Goal: Task Accomplishment & Management: Manage account settings

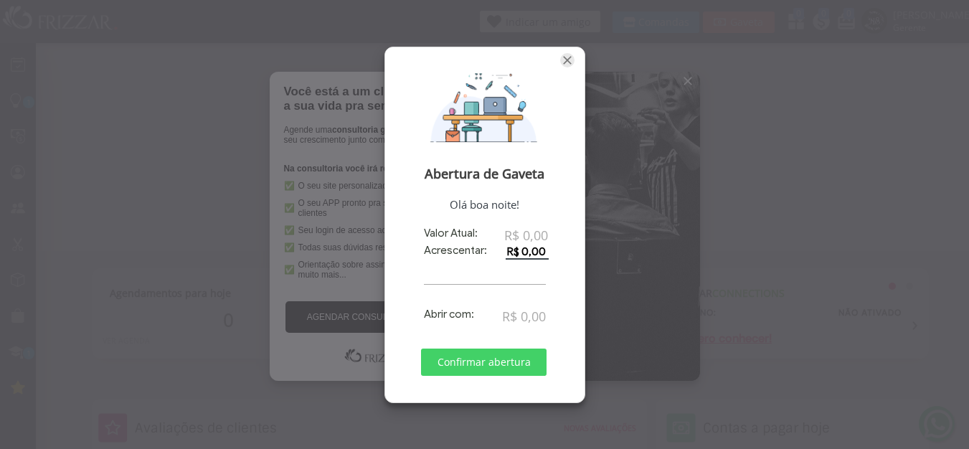
click at [566, 62] on span "Fechar" at bounding box center [567, 60] width 14 height 14
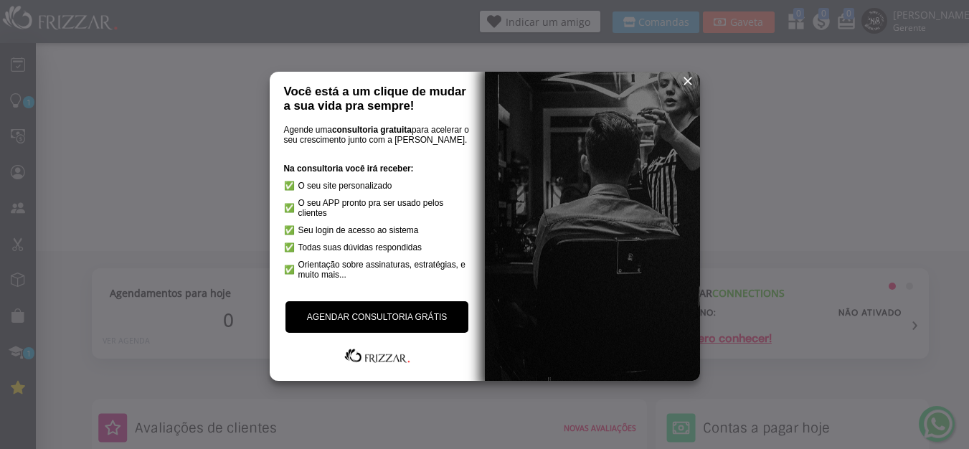
click at [689, 82] on span "reset" at bounding box center [687, 81] width 14 height 14
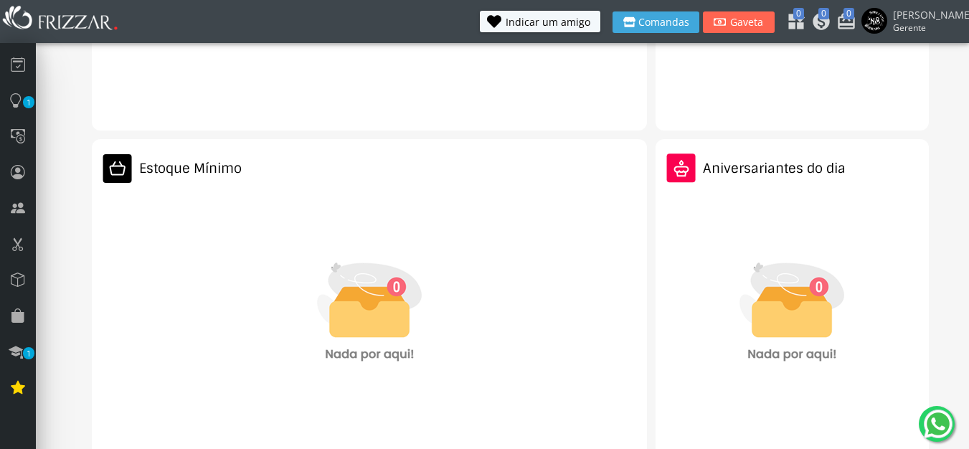
scroll to position [675, 0]
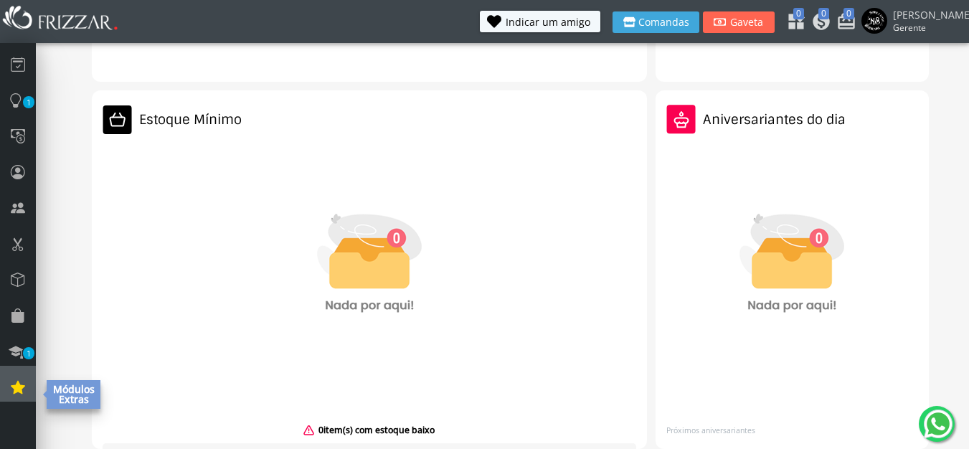
click at [9, 386] on link at bounding box center [18, 384] width 36 height 36
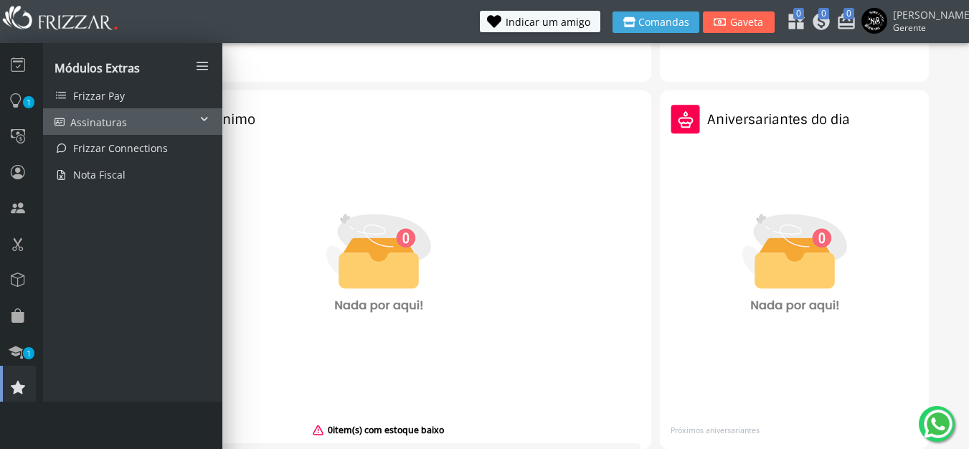
click at [146, 110] on link "Assinaturas" at bounding box center [132, 121] width 179 height 27
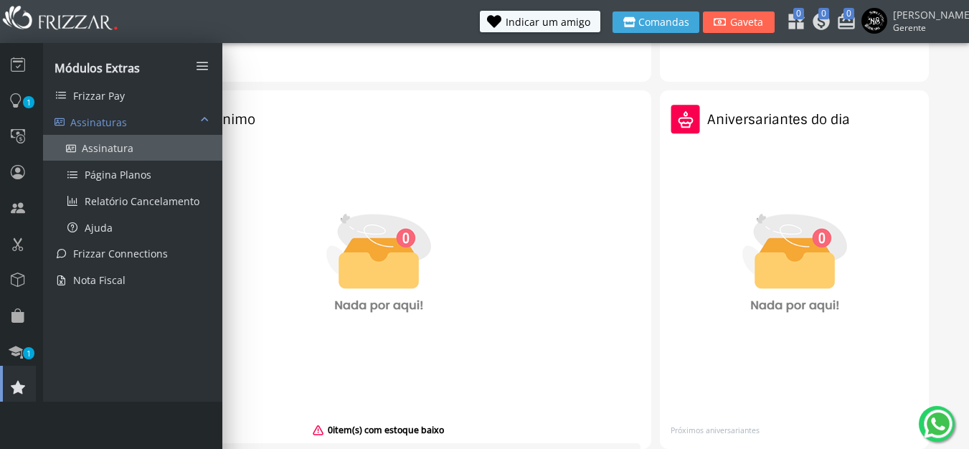
click at [118, 146] on span "Assinatura" at bounding box center [108, 148] width 52 height 14
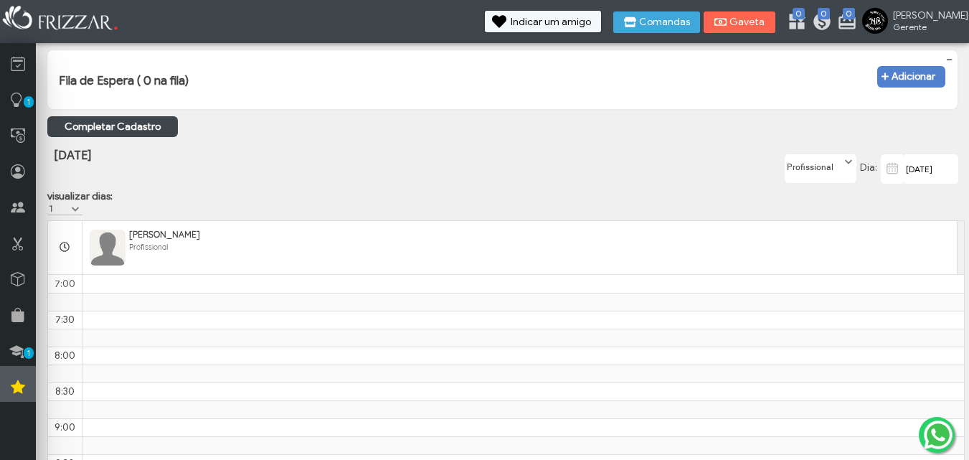
scroll to position [842, 0]
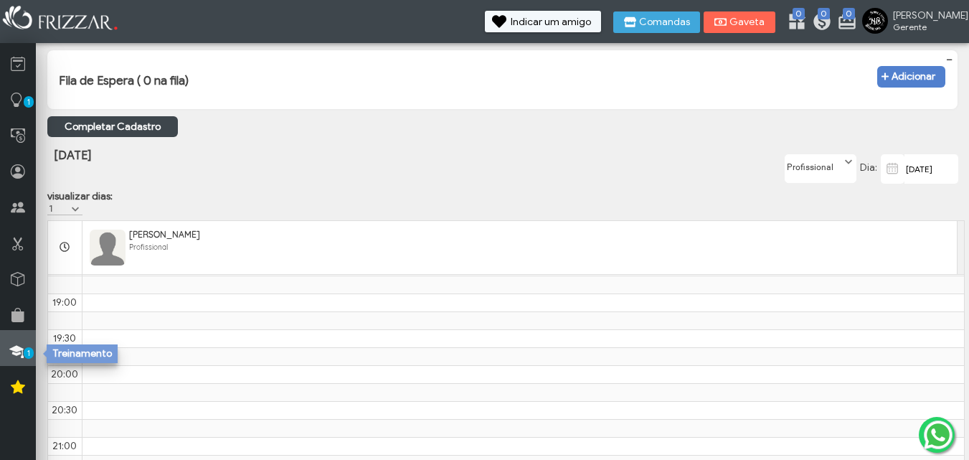
click at [16, 351] on icon at bounding box center [16, 351] width 14 height 18
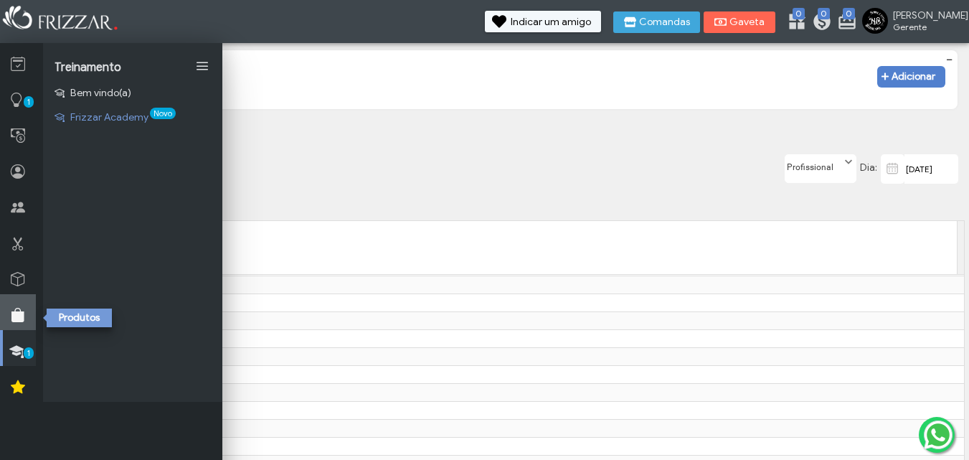
click at [9, 312] on link at bounding box center [18, 312] width 36 height 36
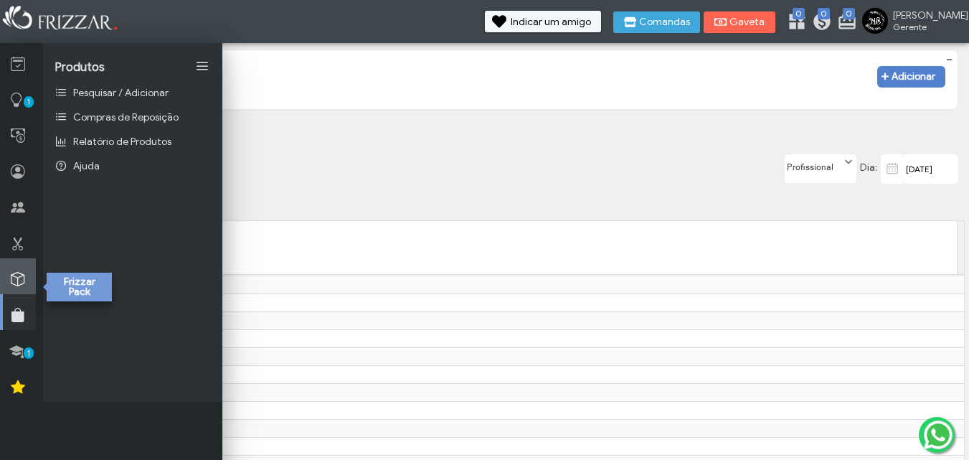
click at [15, 261] on link at bounding box center [18, 276] width 36 height 36
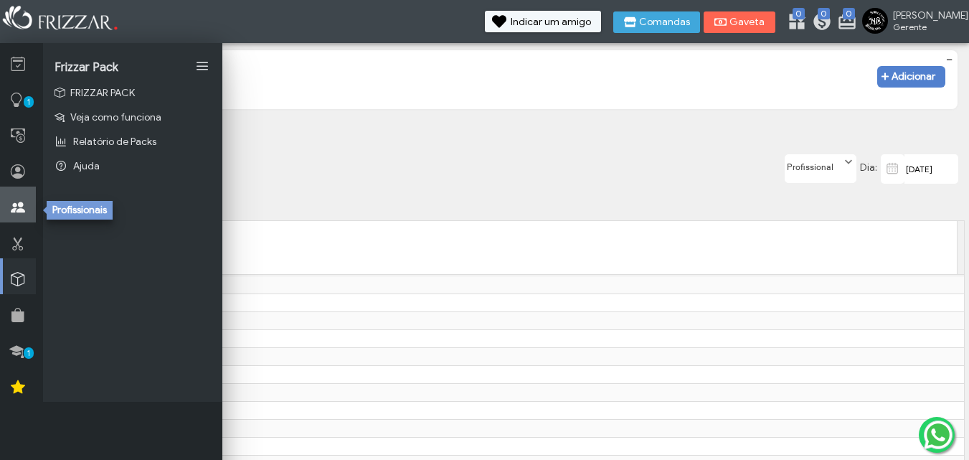
click at [14, 221] on link at bounding box center [18, 204] width 36 height 36
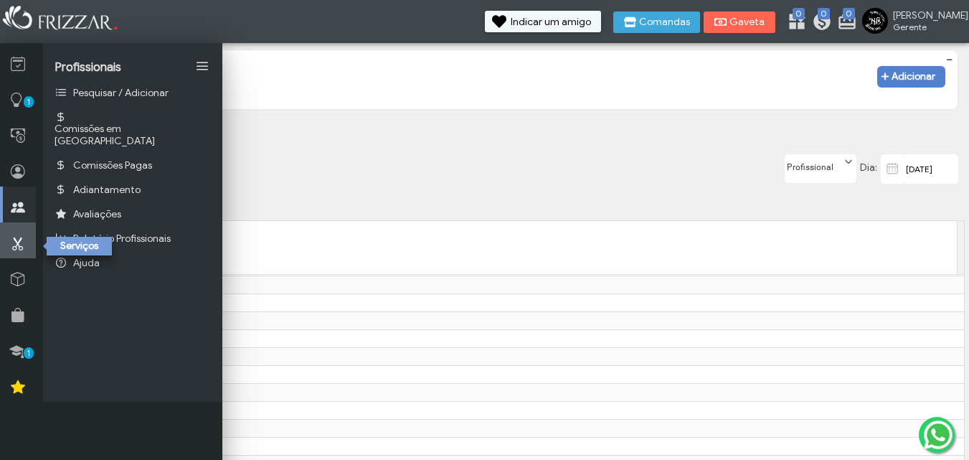
click at [16, 234] on link at bounding box center [18, 240] width 36 height 36
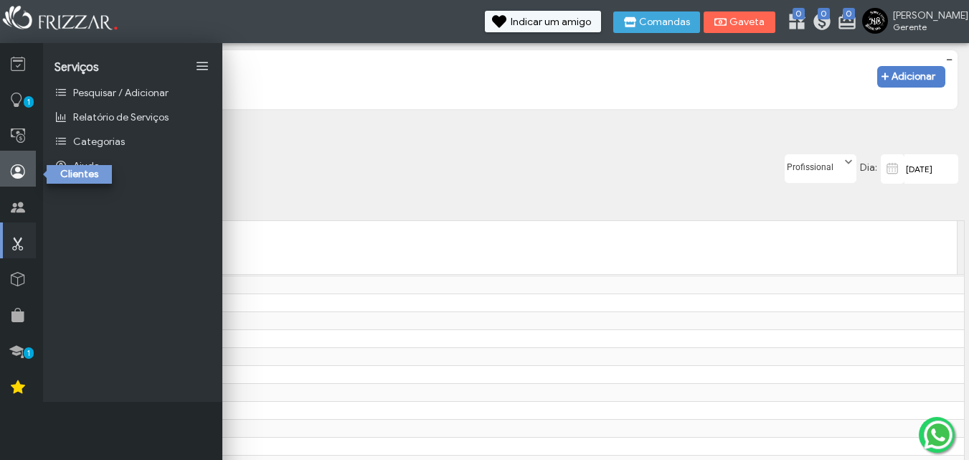
click at [22, 169] on icon at bounding box center [18, 172] width 14 height 18
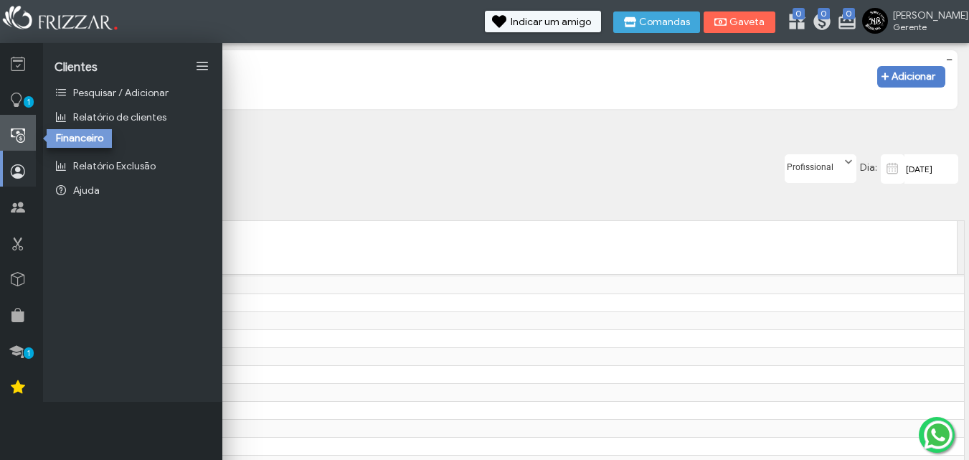
click at [20, 140] on icon at bounding box center [18, 136] width 14 height 18
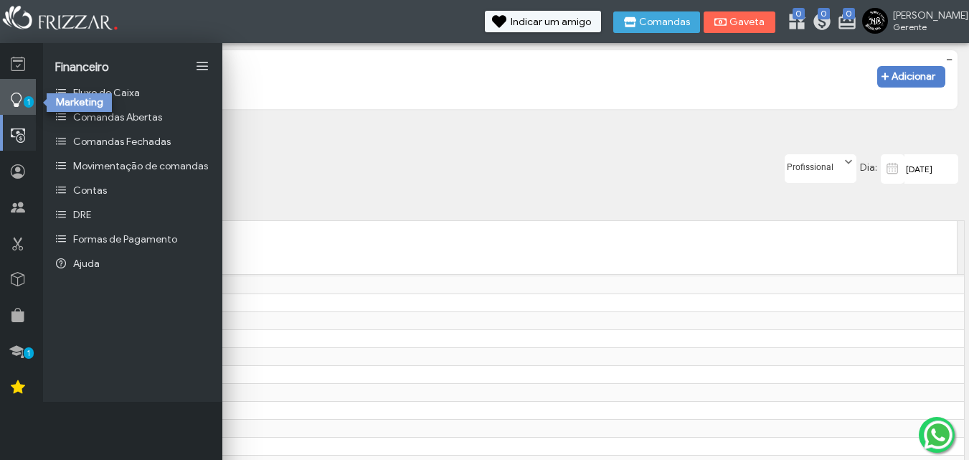
click at [15, 101] on icon at bounding box center [16, 100] width 14 height 18
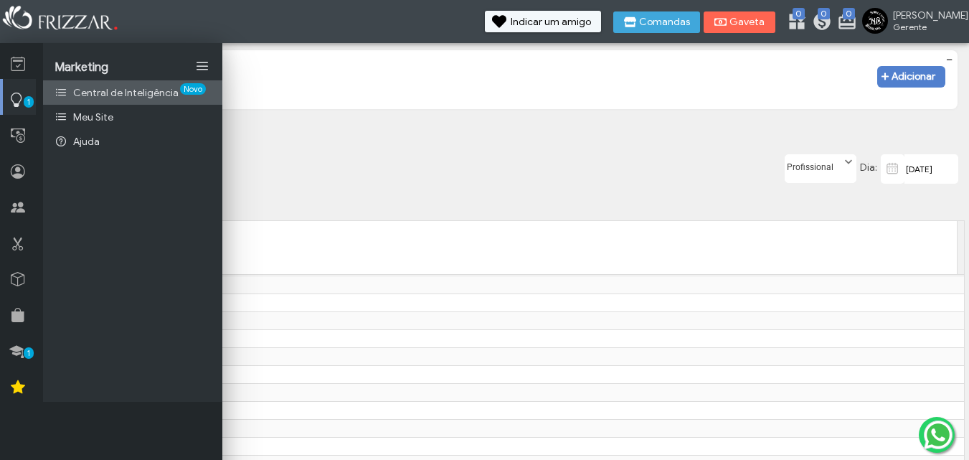
click at [62, 97] on icon at bounding box center [60, 92] width 13 height 10
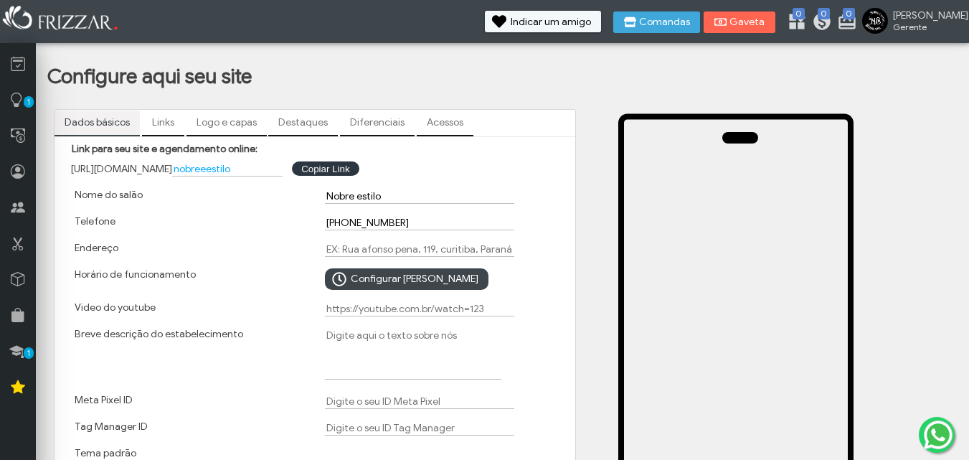
click at [356, 199] on input "Nobre estilo" at bounding box center [419, 196] width 189 height 15
type input "Nobre e estilo"
click at [362, 250] on input "Endereço" at bounding box center [419, 249] width 189 height 15
type input "avenida cedro 962 loja 01 eucaliptos"
click at [473, 254] on input "avenida cedro 962 loja 01 eucaliptos" at bounding box center [419, 249] width 189 height 15
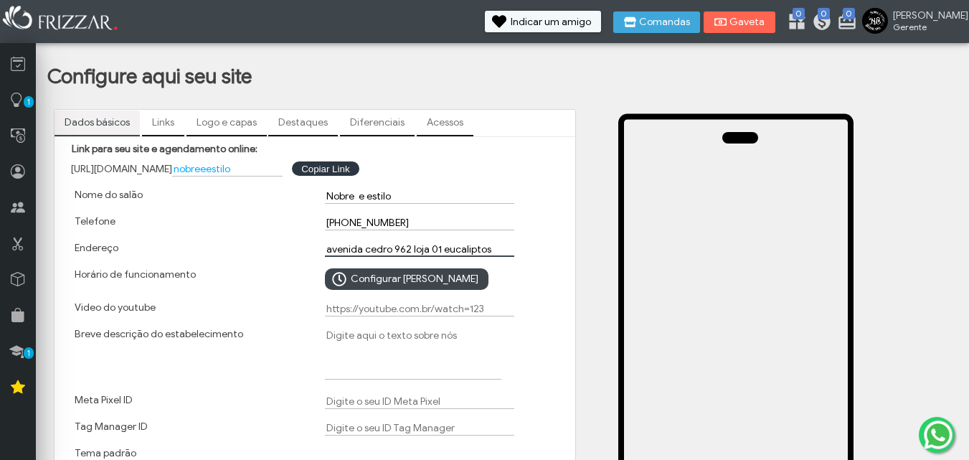
click at [487, 248] on input "avenida cedro 962 loja 01 eucaliptos" at bounding box center [419, 249] width 189 height 15
type input "avenida cedro 962 loja 01 eucaliptos fazenda rio grande"
click at [422, 271] on span "Configurar Horário" at bounding box center [415, 279] width 128 height 22
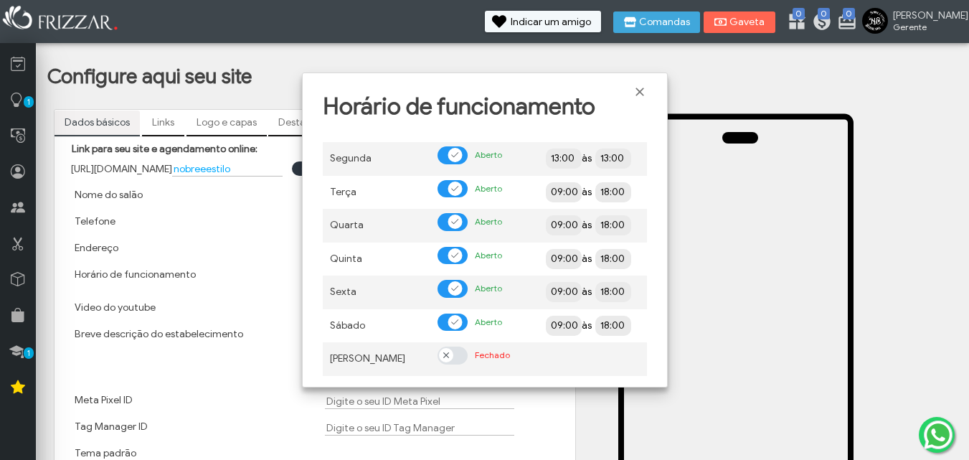
scroll to position [9, 8]
click at [604, 160] on input "13:00" at bounding box center [664, 158] width 131 height 14
type input "20:00"
click at [609, 194] on input "18:00" at bounding box center [664, 191] width 131 height 14
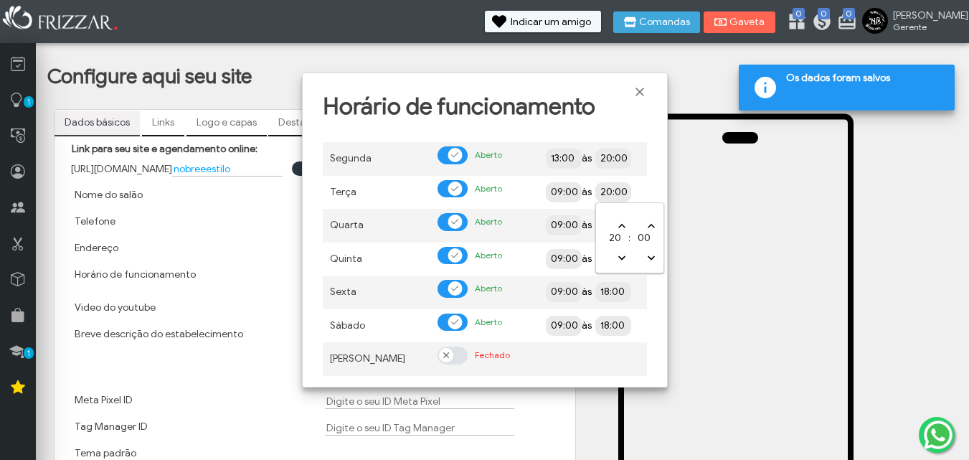
type input "20:00"
click at [561, 189] on input "09:00" at bounding box center [614, 191] width 131 height 14
type input "10:00"
click at [619, 221] on input "18:00" at bounding box center [664, 224] width 131 height 14
click at [608, 222] on input "18:00" at bounding box center [664, 224] width 131 height 14
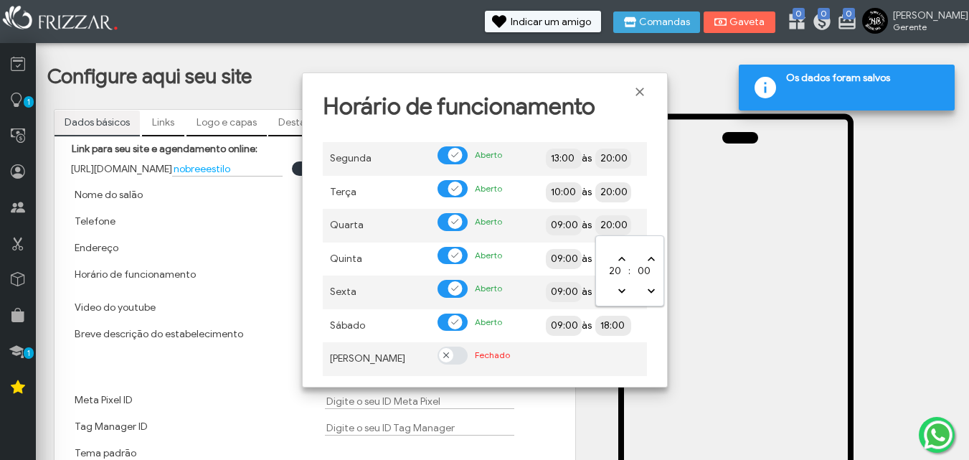
type input "20:00"
click at [560, 219] on input "09:00" at bounding box center [614, 224] width 131 height 14
type input "10:00"
click at [651, 274] on div "Segunda Aberto 13:00 às 20:00 Terça Aberto 10:00 às 20:00 Quarta Aberto 10:00 à…" at bounding box center [485, 254] width 344 height 252
click at [569, 256] on input "09:00" at bounding box center [614, 258] width 131 height 14
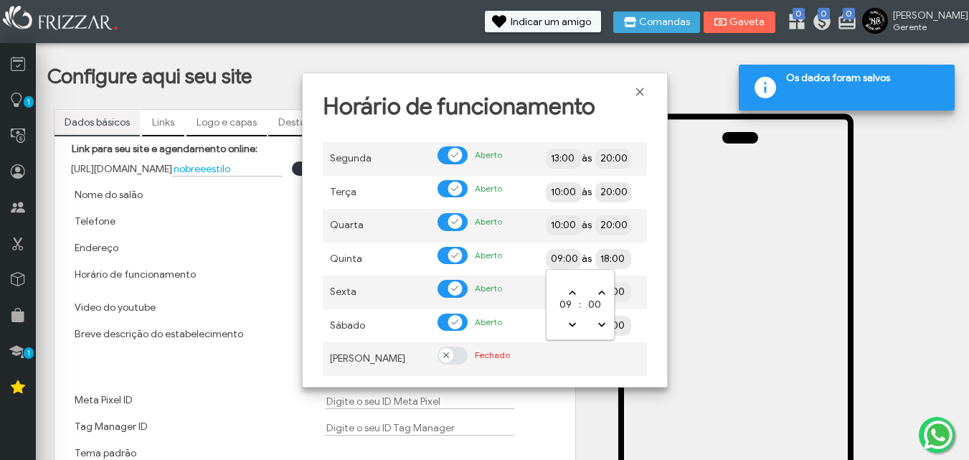
click at [561, 255] on input "09:00" at bounding box center [614, 258] width 131 height 14
type input "10:00"
click at [605, 260] on input "18:00" at bounding box center [664, 258] width 131 height 14
click at [607, 261] on input "18:00" at bounding box center [664, 258] width 131 height 14
type input "20:00"
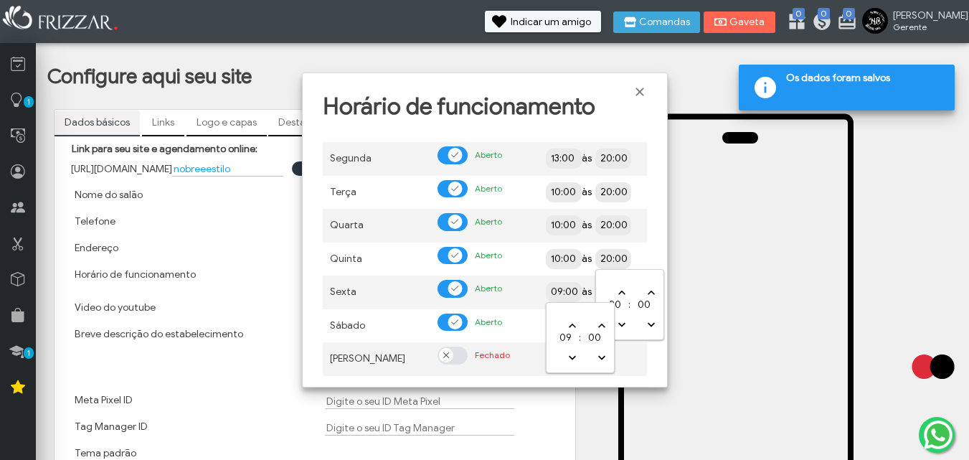
click at [561, 287] on input "09:00" at bounding box center [614, 291] width 131 height 14
type input "10:00"
click at [607, 288] on input "18:00" at bounding box center [664, 291] width 131 height 14
type input "20:00"
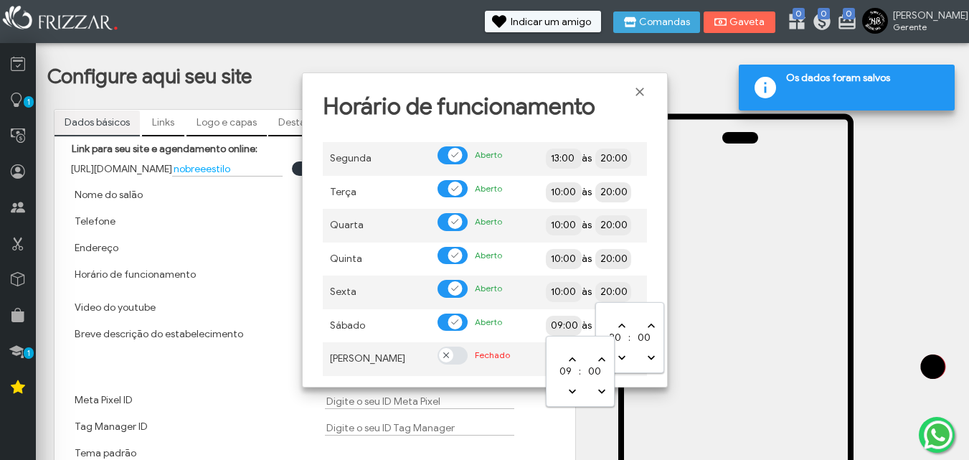
click at [556, 324] on input "09:00" at bounding box center [614, 325] width 131 height 14
click at [609, 324] on input "18:00" at bounding box center [664, 325] width 131 height 14
type input "19:30"
click at [550, 352] on td at bounding box center [592, 359] width 108 height 34
click at [632, 98] on span "Fechar" at bounding box center [639, 92] width 14 height 14
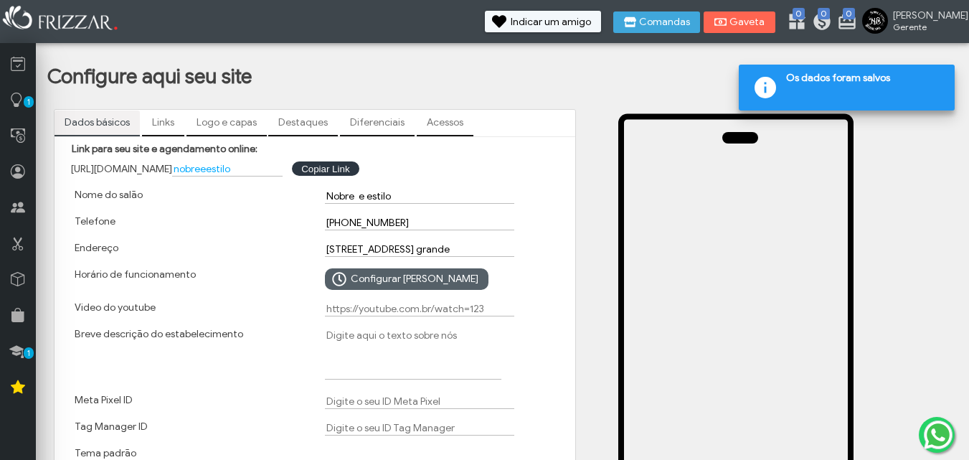
click at [381, 283] on span "Configurar Horário" at bounding box center [415, 279] width 128 height 22
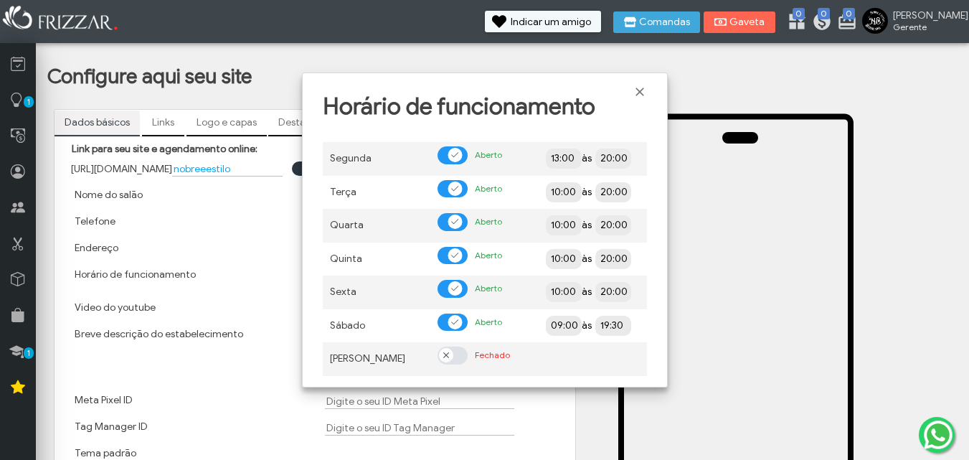
click at [279, 287] on div "Horário de funcionamento" at bounding box center [190, 278] width 250 height 33
click at [639, 91] on span "Fechar" at bounding box center [639, 92] width 14 height 14
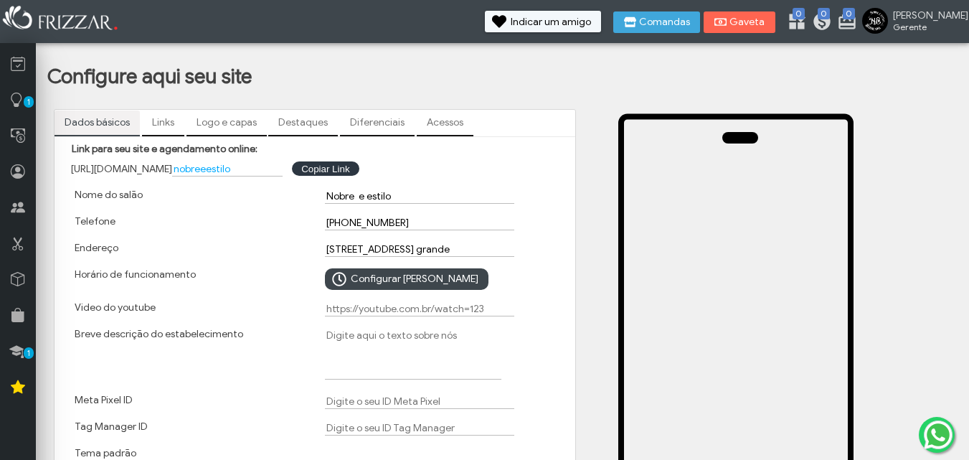
click at [536, 282] on div "Configurar Horário" at bounding box center [440, 278] width 250 height 33
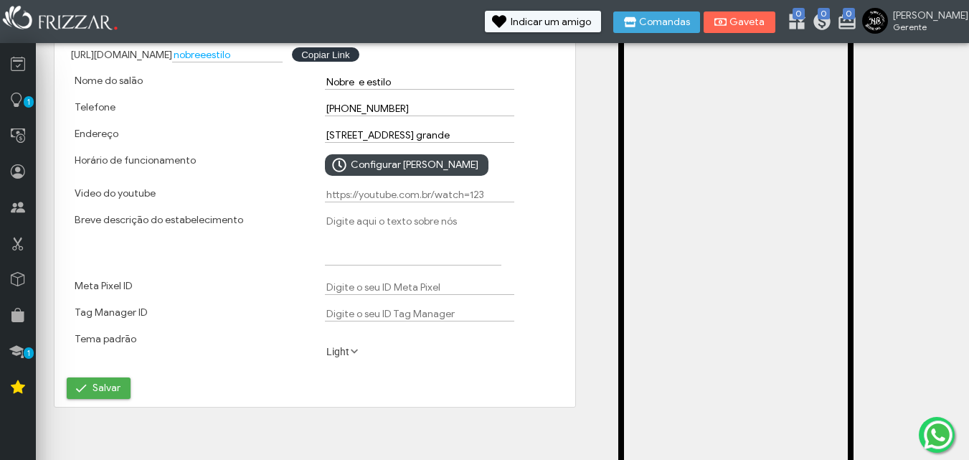
scroll to position [115, 0]
click at [333, 343] on label "Light" at bounding box center [344, 350] width 39 height 14
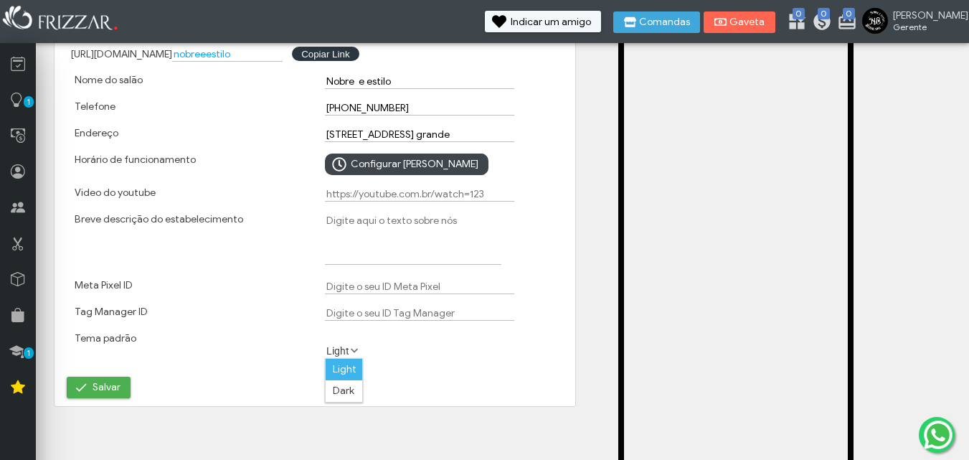
scroll to position [8, 64]
click at [346, 391] on li "Dark" at bounding box center [344, 391] width 37 height 22
click at [340, 353] on label "Dark" at bounding box center [344, 350] width 39 height 14
click at [351, 371] on li "Light" at bounding box center [344, 369] width 37 height 22
click at [109, 390] on span "Salvar" at bounding box center [106, 387] width 28 height 22
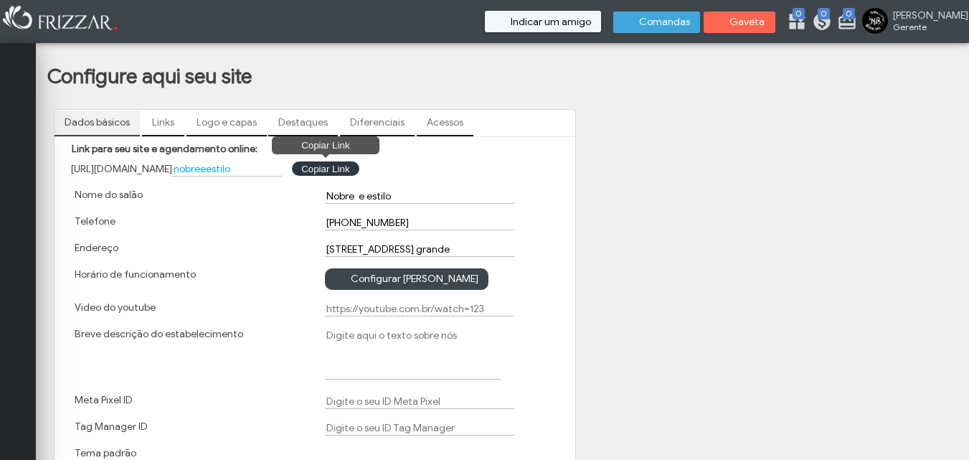
click at [349, 171] on button "Copiar Link Copiar Link" at bounding box center [325, 168] width 67 height 14
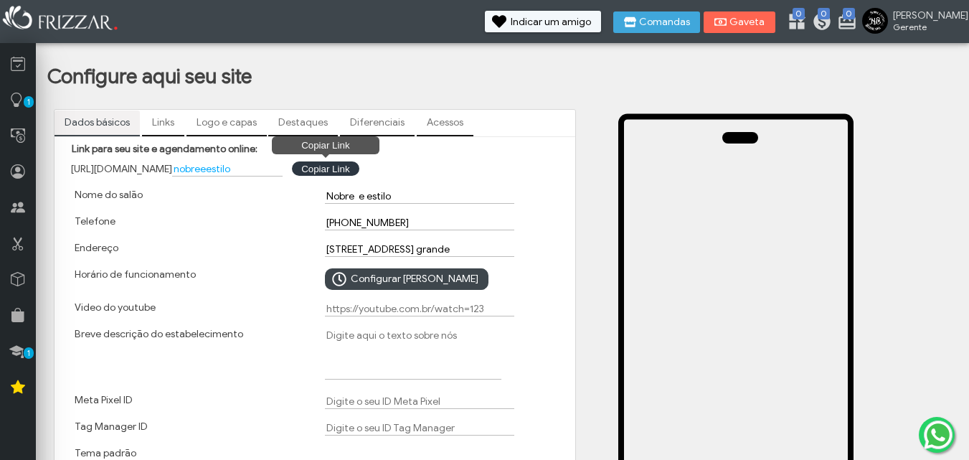
click at [353, 165] on button "Copiar Link Copiar Link" at bounding box center [325, 168] width 67 height 14
click at [159, 116] on link "Links" at bounding box center [163, 122] width 42 height 24
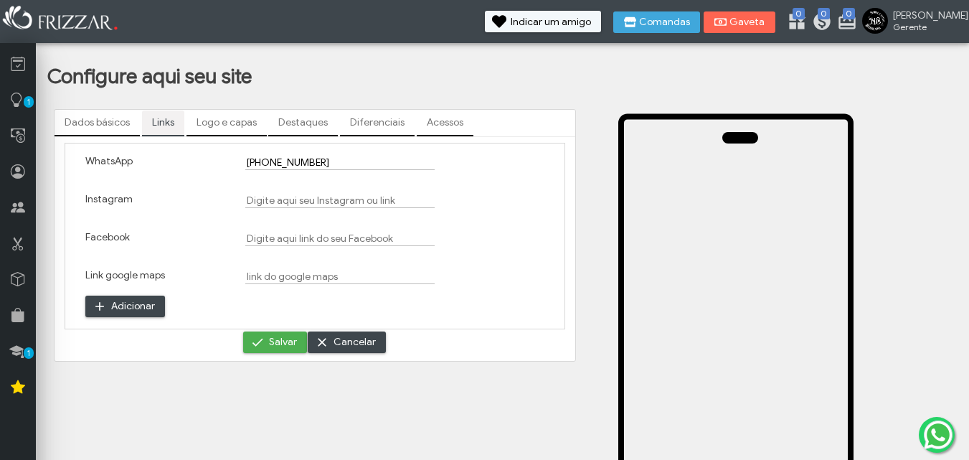
click at [315, 124] on link "Destaques" at bounding box center [303, 122] width 70 height 24
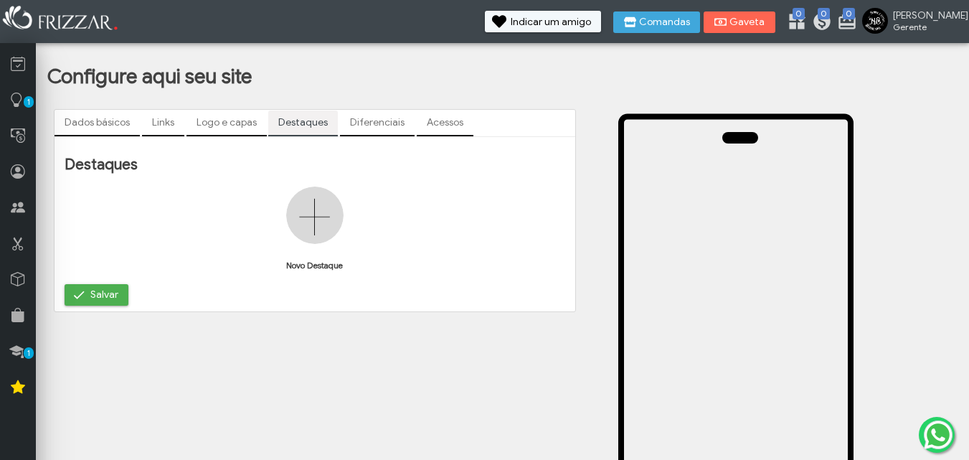
click at [390, 128] on link "Diferenciais" at bounding box center [377, 122] width 75 height 24
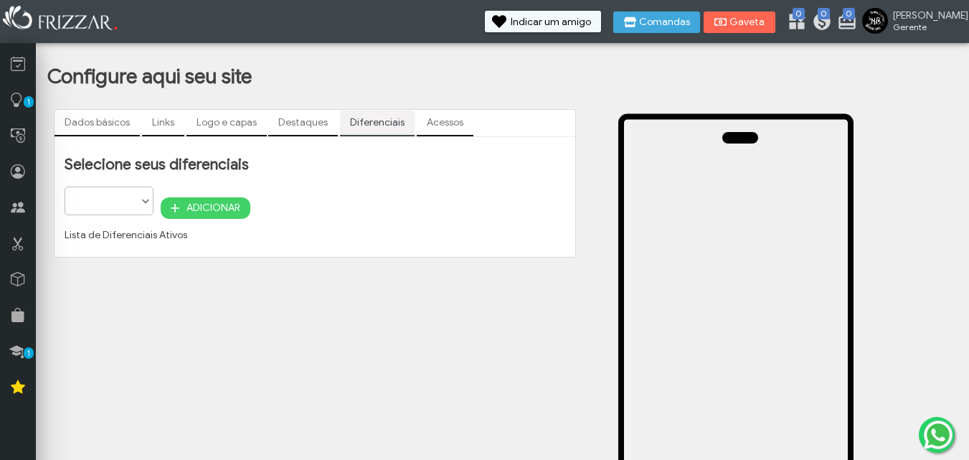
click at [442, 119] on link "Acessos" at bounding box center [445, 122] width 57 height 24
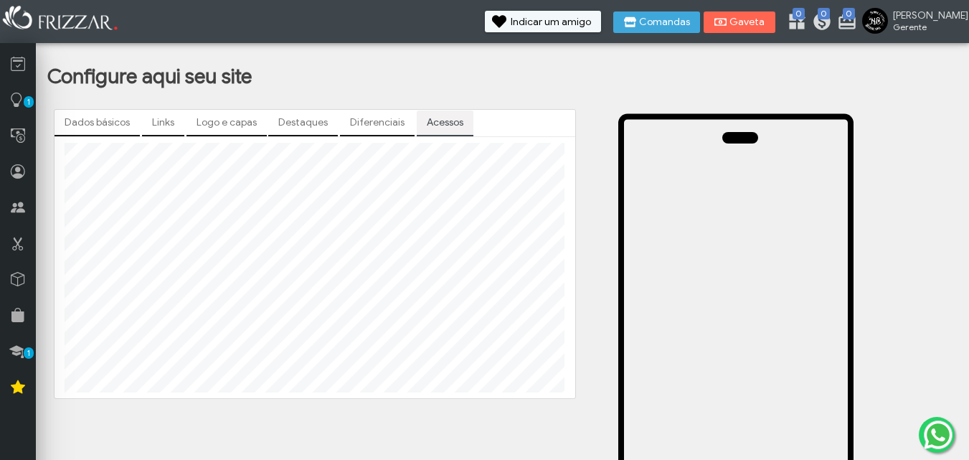
click at [389, 128] on link "Diferenciais" at bounding box center [377, 122] width 75 height 24
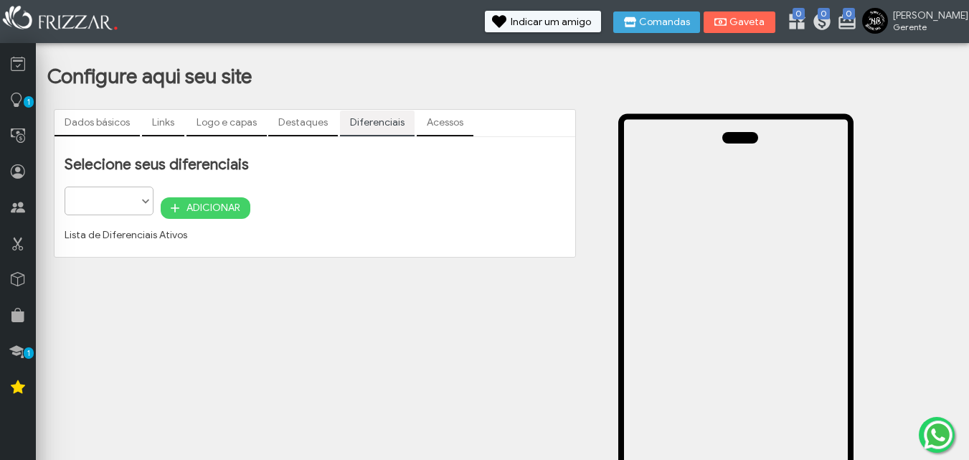
click at [131, 202] on ul at bounding box center [108, 195] width 87 height 17
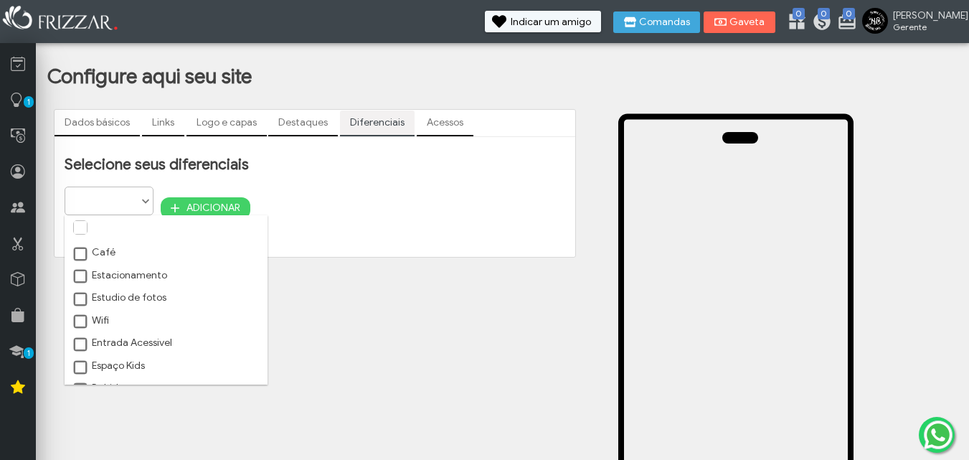
scroll to position [8, 64]
click at [80, 326] on span at bounding box center [81, 322] width 14 height 14
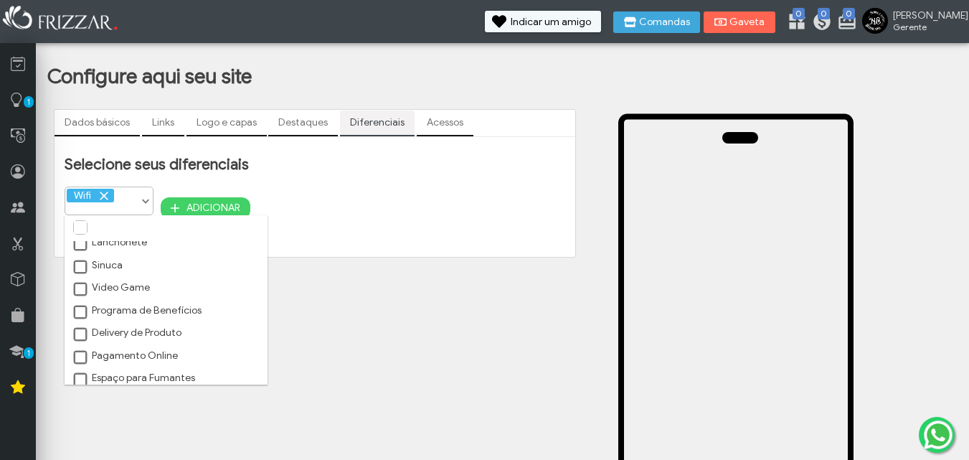
scroll to position [238, 0]
click at [176, 303] on label "Programa de Benefícios" at bounding box center [137, 308] width 130 height 13
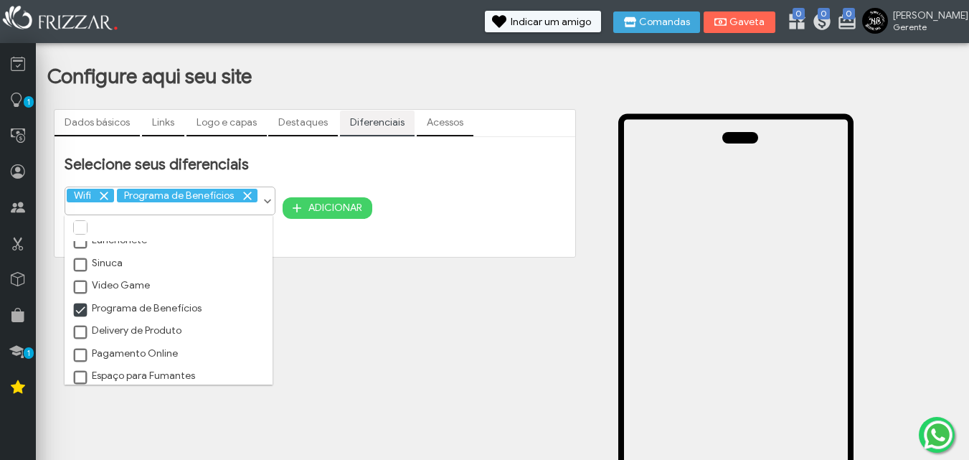
click at [146, 351] on label "Pagamento Online" at bounding box center [125, 353] width 106 height 13
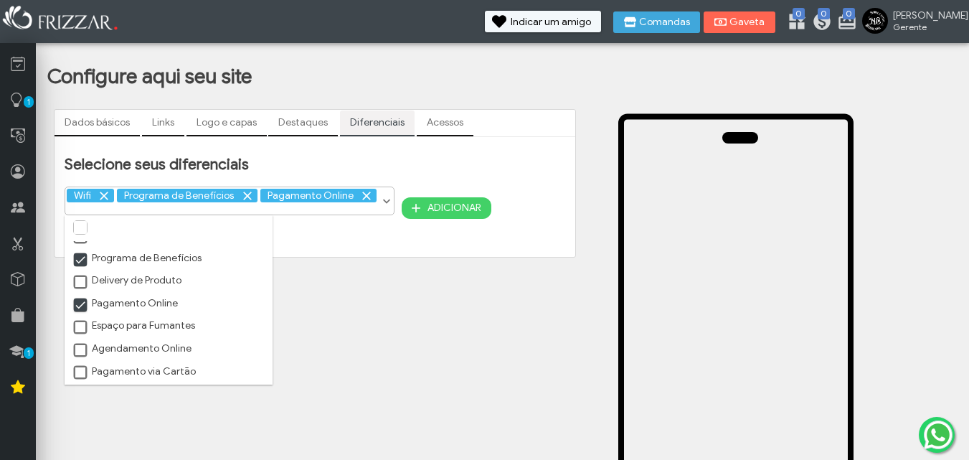
scroll to position [291, 0]
click at [151, 339] on label "Agendamento Online" at bounding box center [132, 345] width 120 height 13
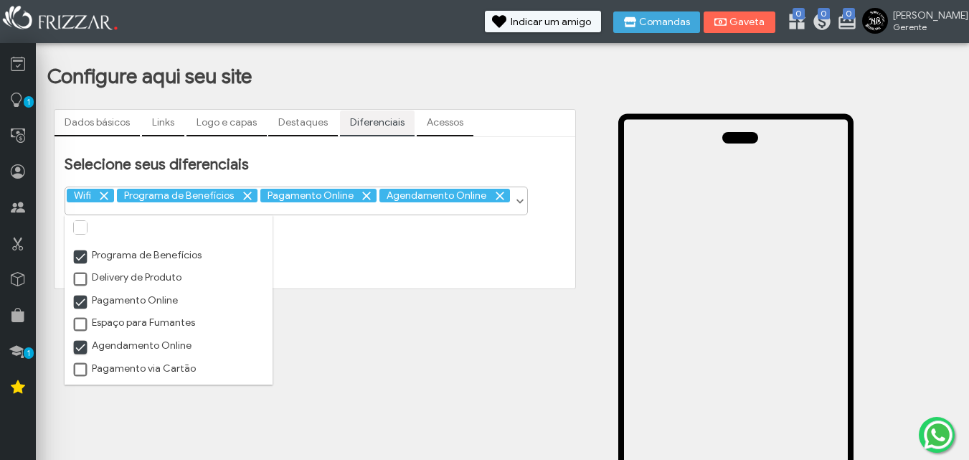
click at [148, 366] on label "Pagamento via Cartão" at bounding box center [134, 368] width 124 height 13
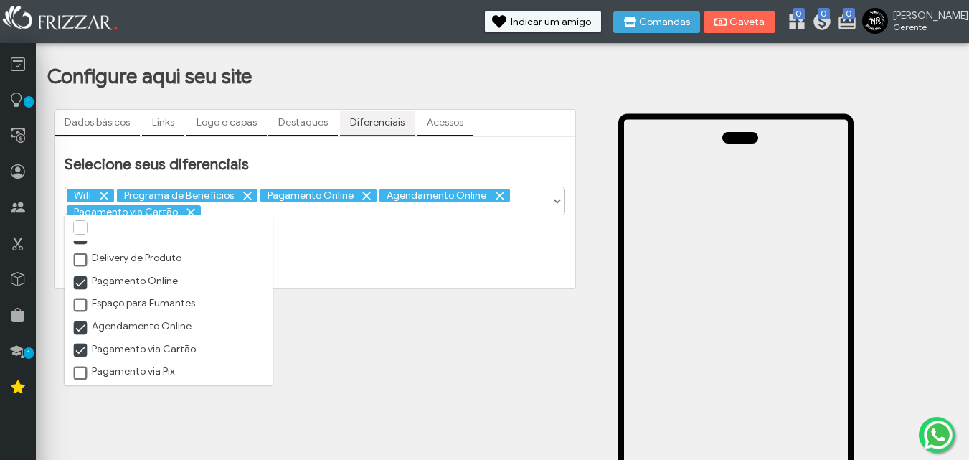
click at [133, 373] on label "Pagamento via Pix" at bounding box center [123, 371] width 103 height 13
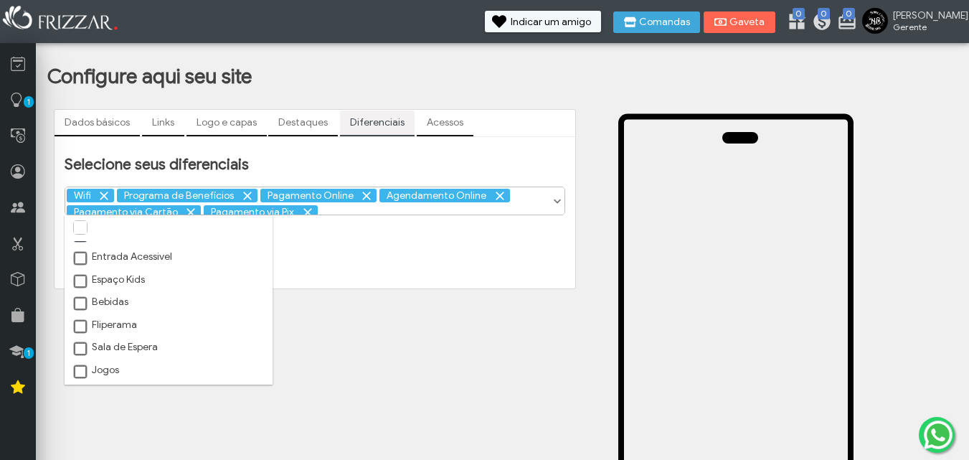
scroll to position [95, 0]
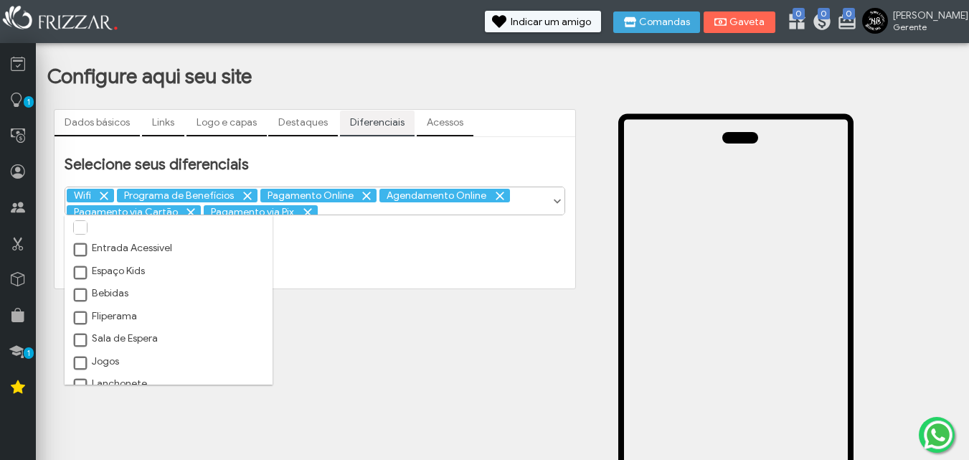
click at [143, 331] on li "Sala de Espera" at bounding box center [168, 339] width 207 height 22
click at [139, 337] on label "Sala de Espera" at bounding box center [115, 338] width 86 height 13
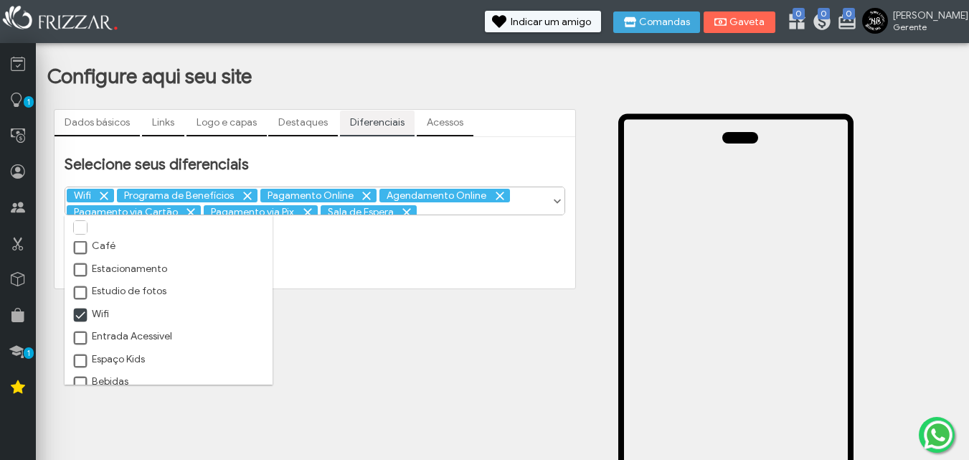
click at [128, 267] on label "Estacionamento" at bounding box center [119, 268] width 95 height 13
click at [306, 303] on div "Dados básicos Links Logo e capas Destaques Diferenciais Acessos https://app.fri…" at bounding box center [314, 426] width 535 height 647
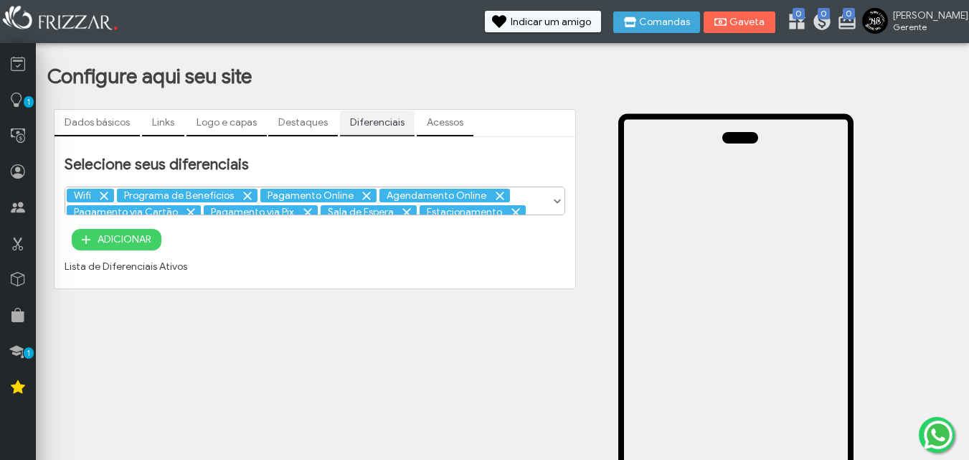
click at [116, 328] on div "Dados básicos Links Logo e capas Destaques Diferenciais Acessos https://app.fri…" at bounding box center [314, 426] width 535 height 647
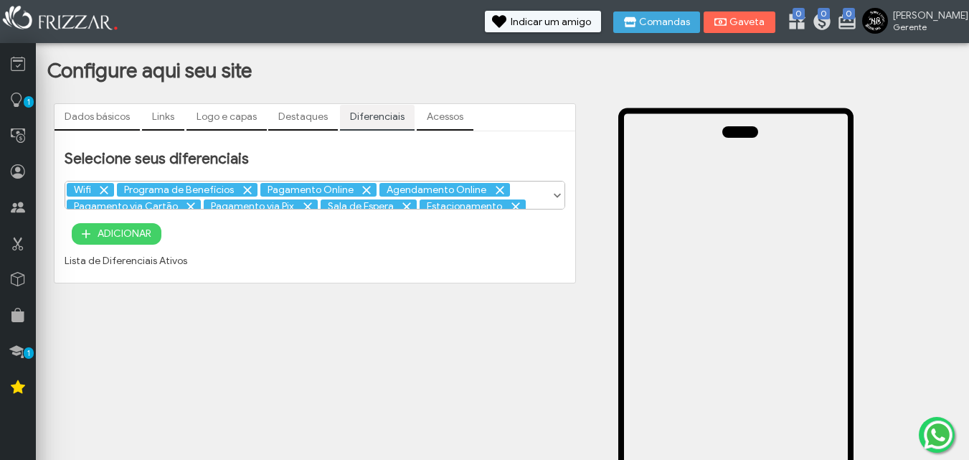
scroll to position [0, 0]
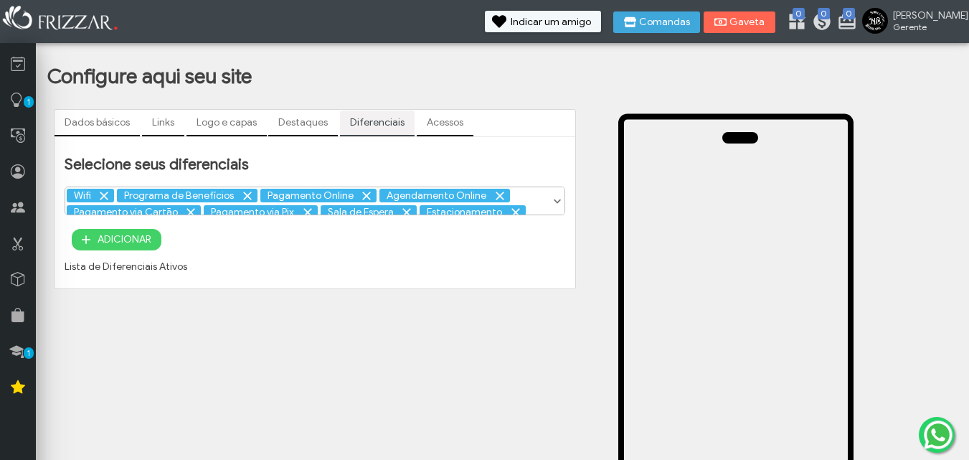
click at [161, 120] on link "Links" at bounding box center [163, 122] width 42 height 24
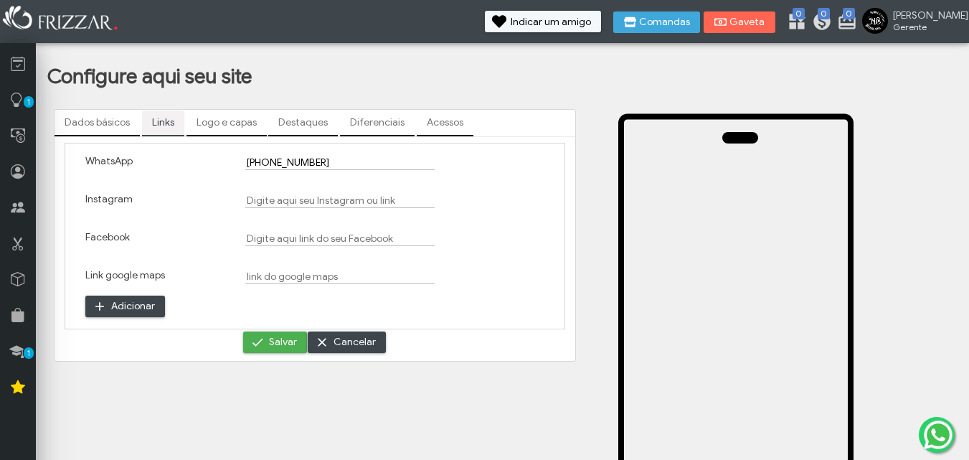
click at [295, 195] on input "Instagram" at bounding box center [339, 200] width 189 height 15
paste input "https://www.instagram.com/nobreeestilo/"
type input "https://www.instagram.com/nobreeestilo/"
click at [289, 275] on input "Link google maps" at bounding box center [339, 276] width 189 height 15
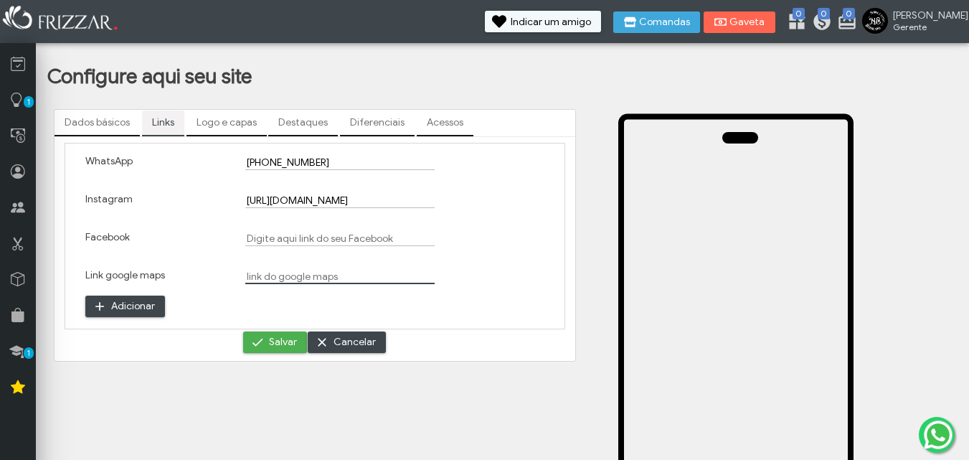
scroll to position [0, 0]
click at [301, 270] on input "Link google maps" at bounding box center [339, 276] width 189 height 15
paste input "https://share.google/PBtbxTvsDfG7FHCsr"
type input "https://share.google/PBtbxTvsDfG7FHCsr"
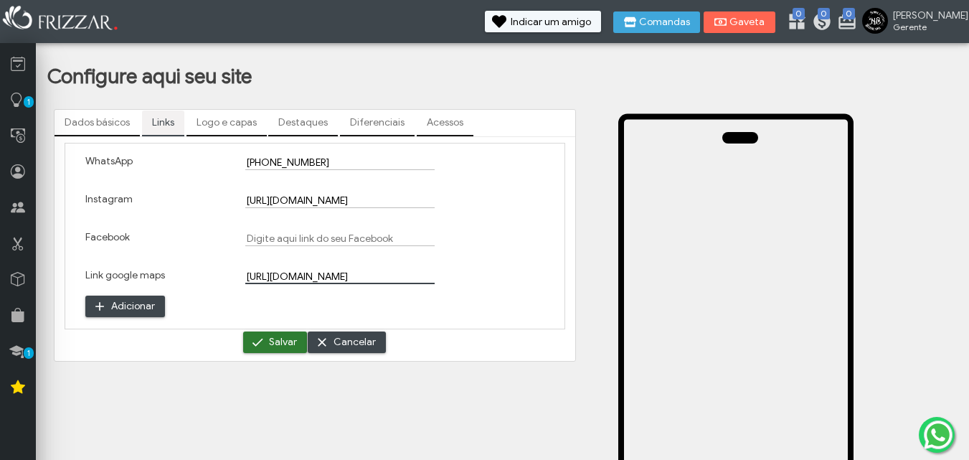
click at [280, 340] on span "Salvar" at bounding box center [283, 342] width 28 height 22
click at [115, 115] on link "Dados básicos" at bounding box center [96, 122] width 85 height 24
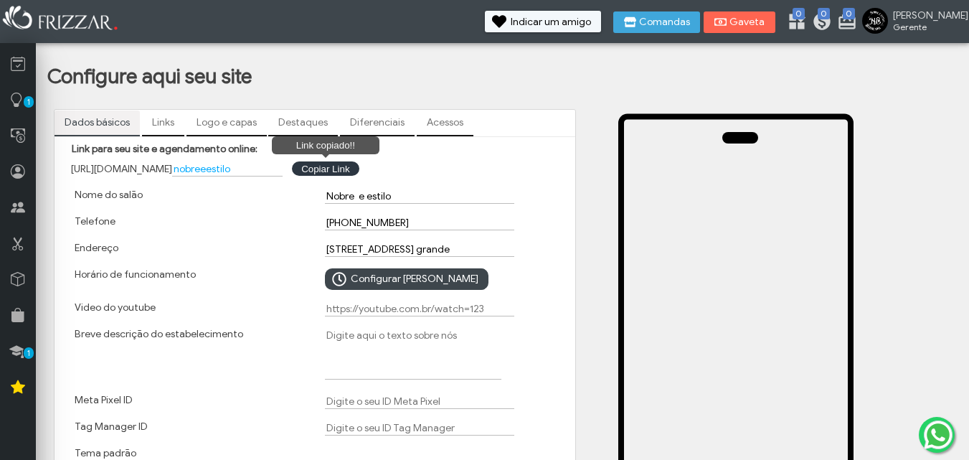
click at [345, 169] on button "Link copiado!! Copiar Link" at bounding box center [325, 168] width 67 height 14
click at [355, 168] on button "Link copiado!! Copiar Link" at bounding box center [325, 168] width 67 height 14
click at [272, 310] on div "Video do youtube" at bounding box center [190, 308] width 250 height 27
click at [356, 170] on button "Link copiado!! Copiar Link" at bounding box center [325, 168] width 67 height 14
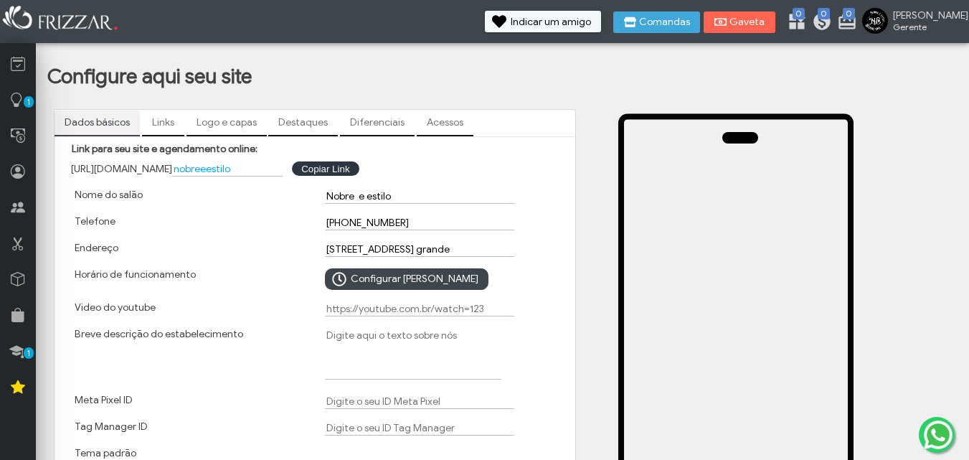
click at [263, 331] on div "Breve descrição do estabelecimento" at bounding box center [190, 355] width 250 height 66
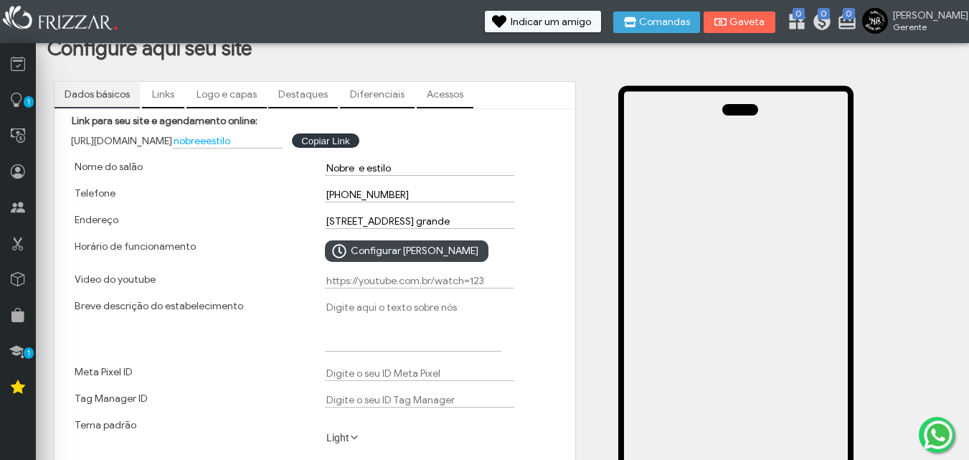
scroll to position [29, 0]
click at [317, 101] on link "Destaques" at bounding box center [303, 94] width 70 height 24
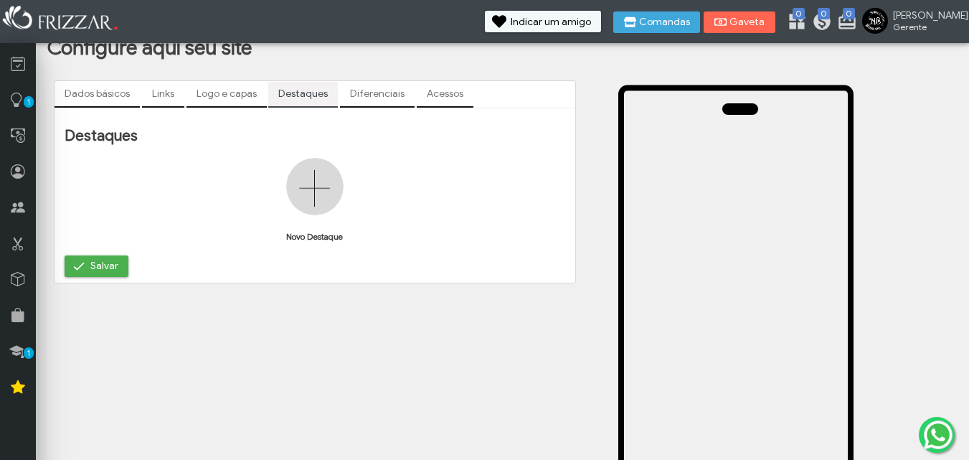
click at [312, 200] on img at bounding box center [314, 186] width 57 height 57
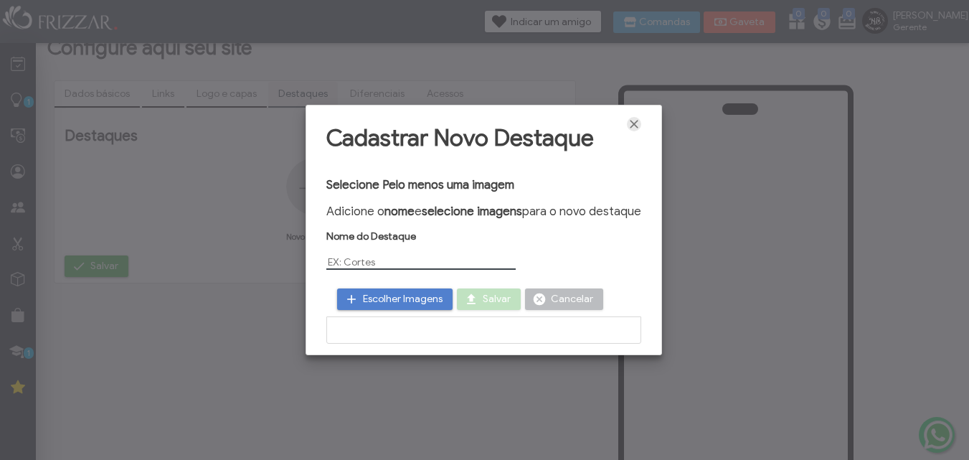
click at [639, 125] on span "Fechar" at bounding box center [634, 124] width 14 height 14
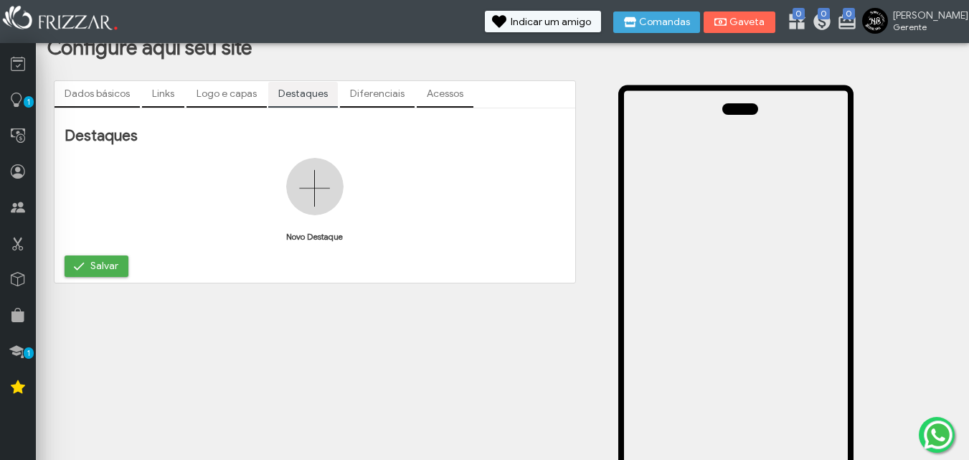
click at [372, 98] on link "Diferenciais" at bounding box center [377, 94] width 75 height 24
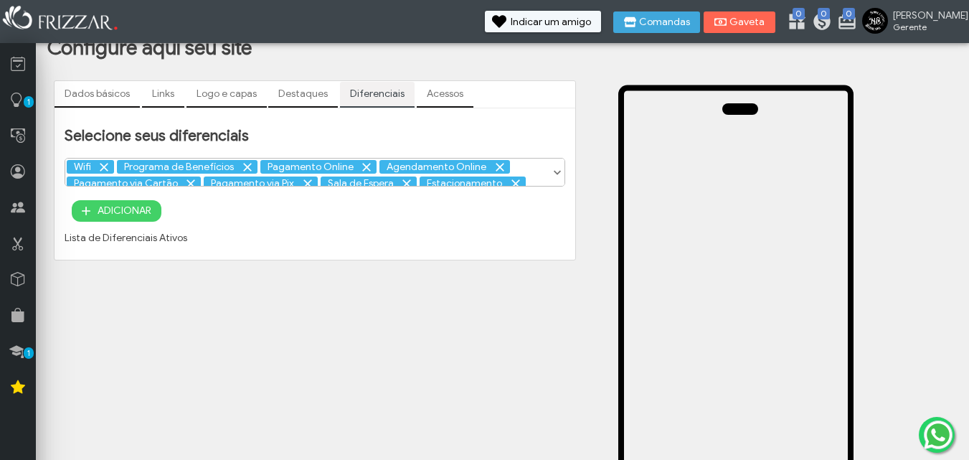
click at [221, 95] on link "Logo e capas" at bounding box center [226, 94] width 80 height 24
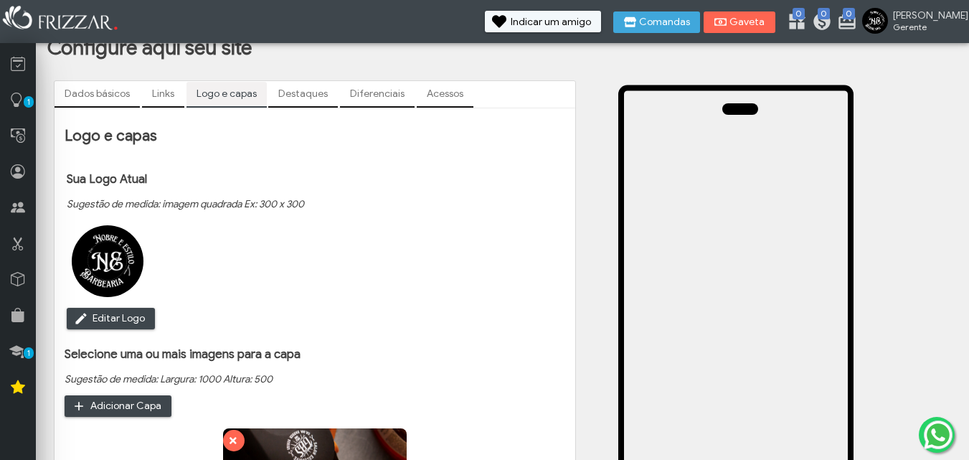
click at [273, 204] on p "Sugestão de medida: imagem quadrada Ex: 300 x 300" at bounding box center [185, 204] width 237 height 12
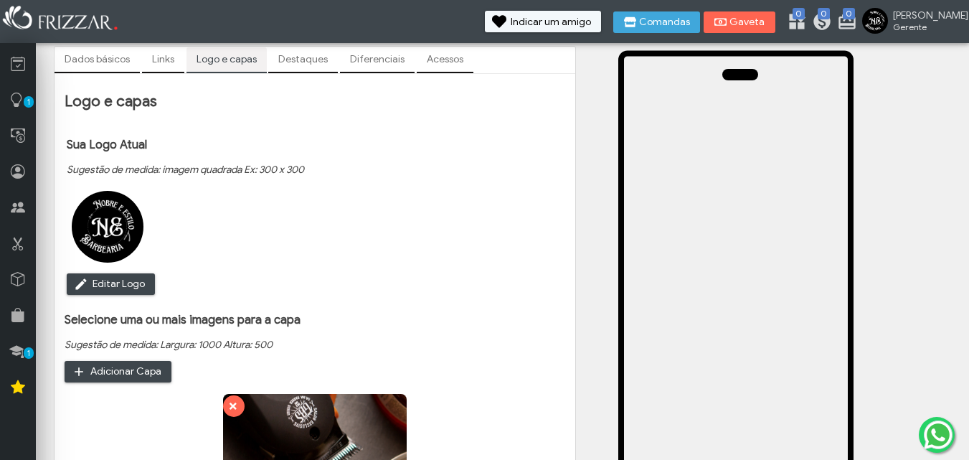
scroll to position [60, 0]
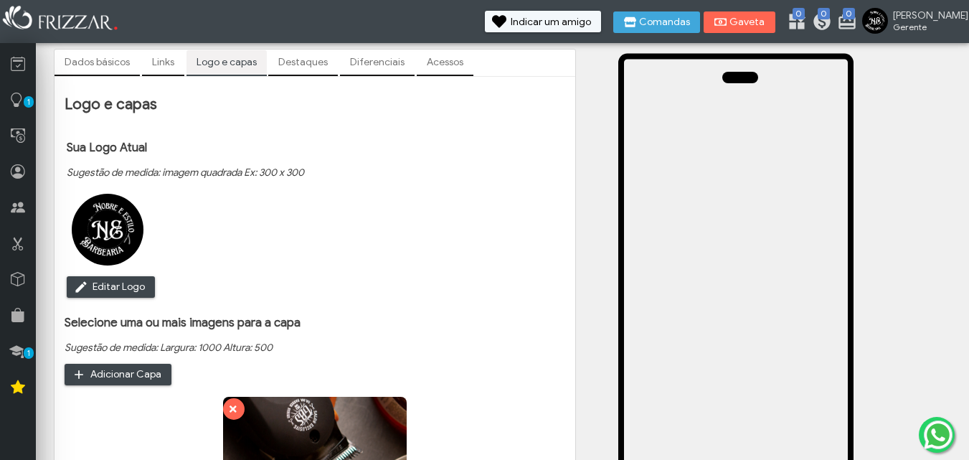
click at [305, 64] on link "Destaques" at bounding box center [303, 62] width 70 height 24
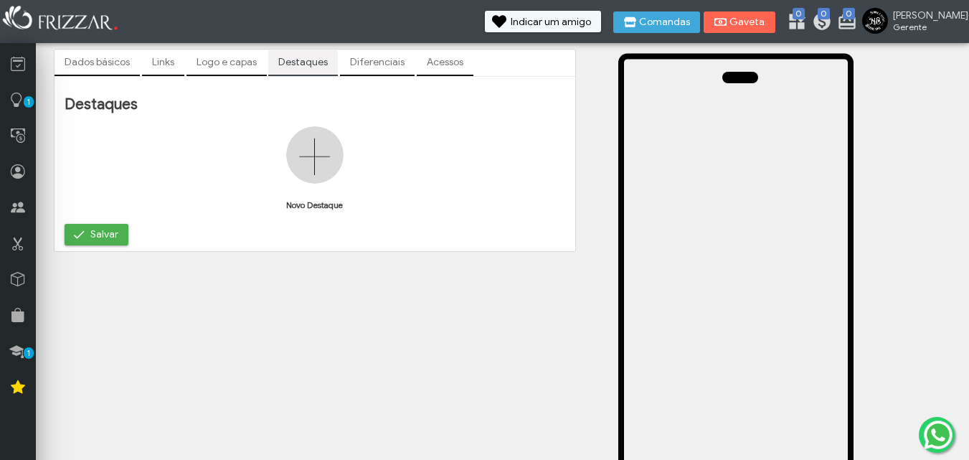
click at [172, 59] on link "Links" at bounding box center [163, 62] width 42 height 24
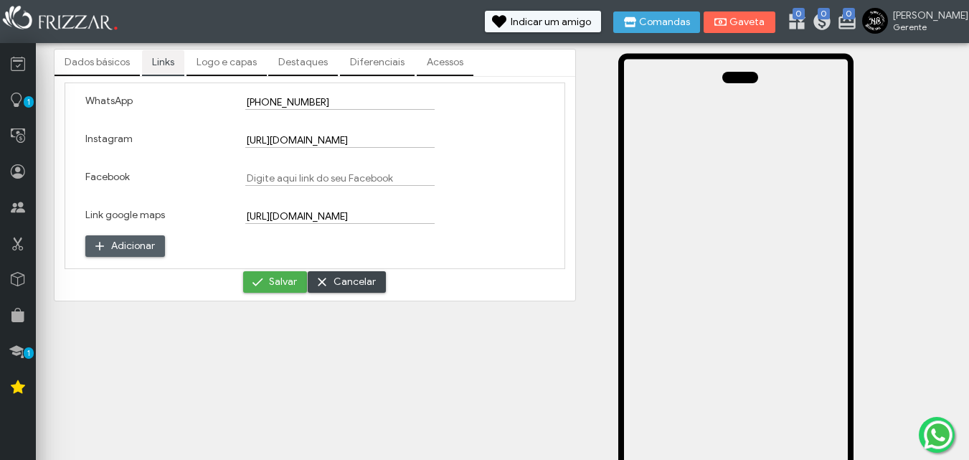
click at [136, 237] on span "Adicionar" at bounding box center [133, 246] width 44 height 22
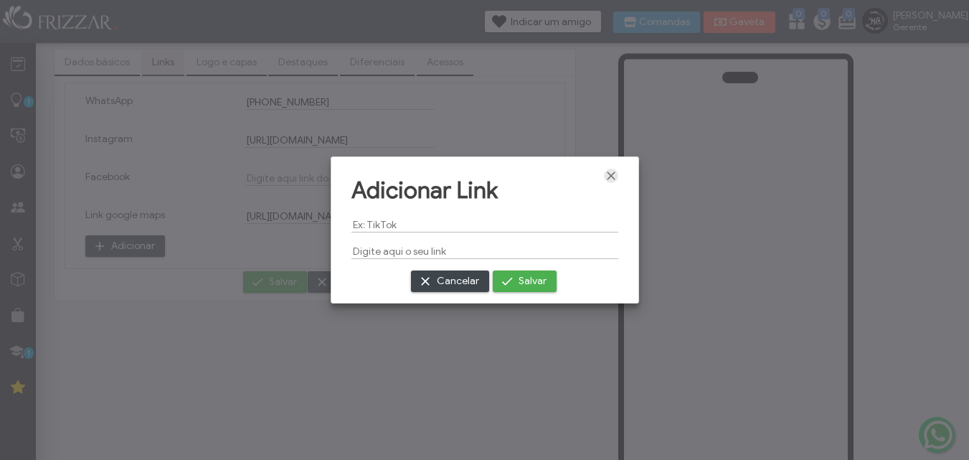
click at [610, 177] on span "Fechar" at bounding box center [611, 175] width 14 height 14
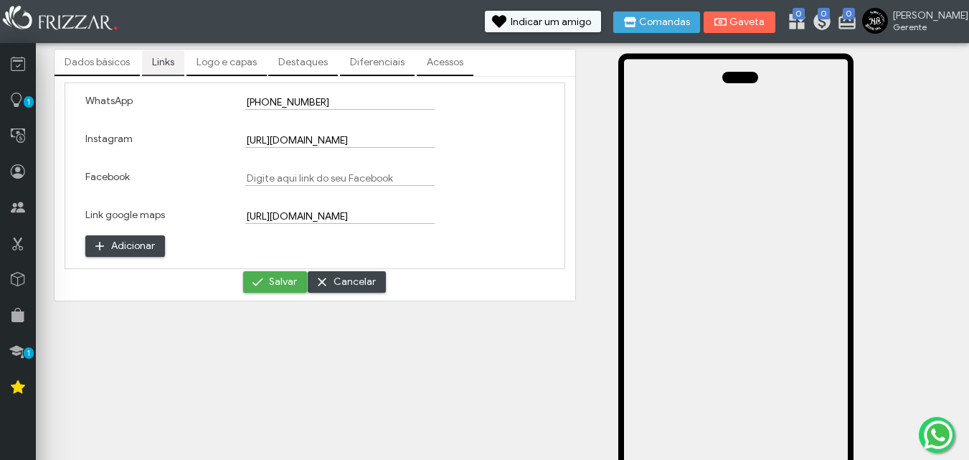
click at [100, 57] on link "Dados básicos" at bounding box center [96, 62] width 85 height 24
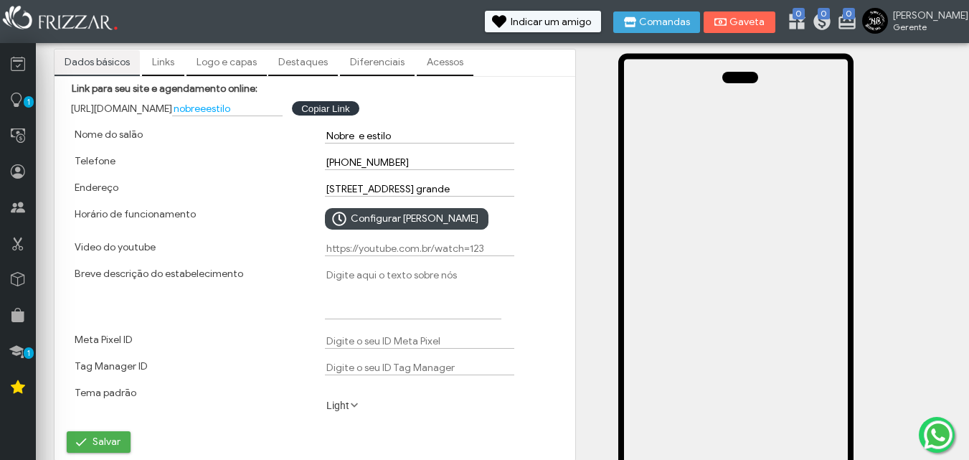
click at [262, 305] on div "Breve descrição do estabelecimento" at bounding box center [190, 295] width 250 height 66
click at [351, 271] on textarea "Breve descrição do estabelecimento" at bounding box center [413, 293] width 176 height 52
click at [17, 383] on icon at bounding box center [18, 387] width 14 height 18
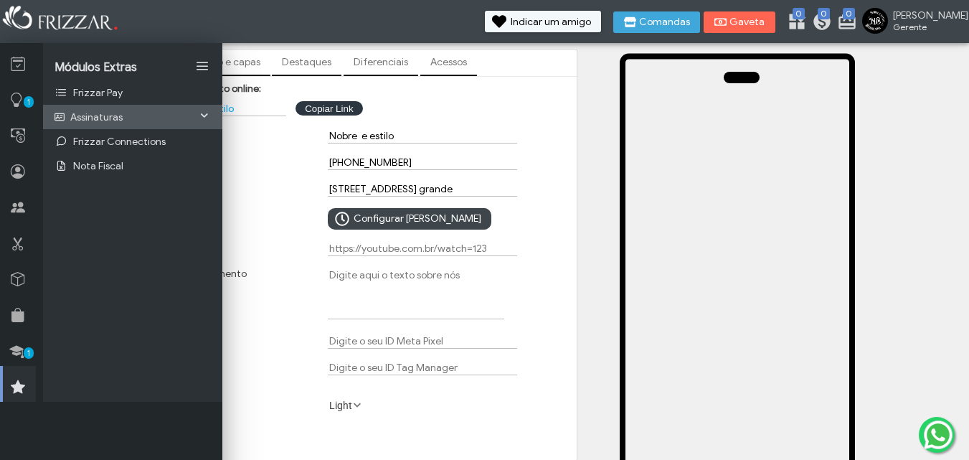
click at [166, 109] on link "Assinaturas" at bounding box center [132, 117] width 179 height 24
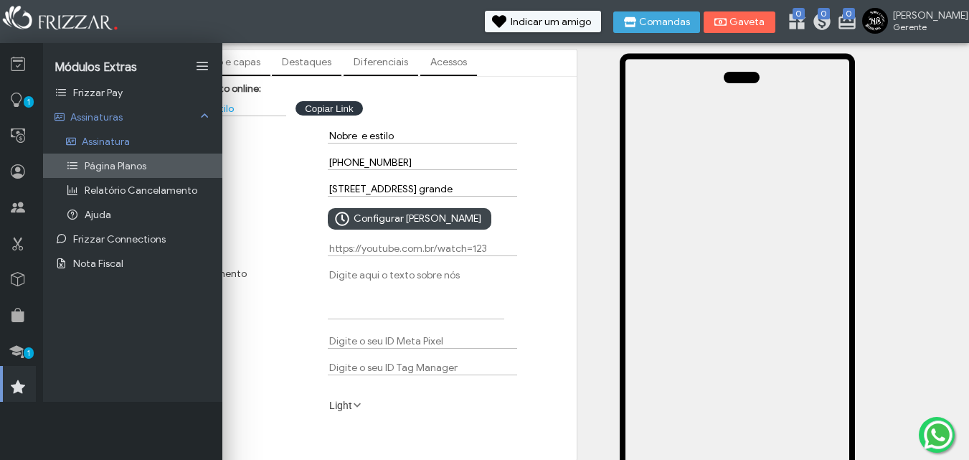
click at [118, 165] on span "Página Planos" at bounding box center [116, 166] width 62 height 12
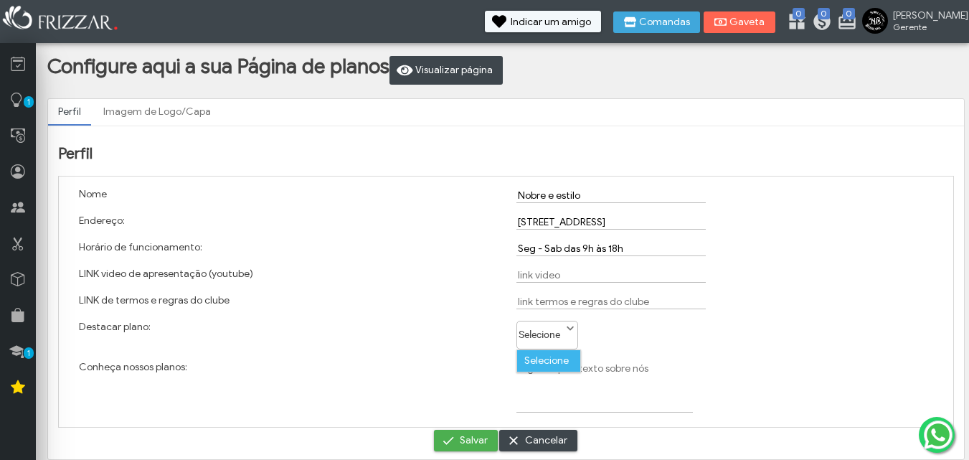
click at [532, 335] on label "Selecione" at bounding box center [540, 330] width 47 height 19
click at [495, 334] on div "Destacar plano:" at bounding box center [287, 335] width 437 height 40
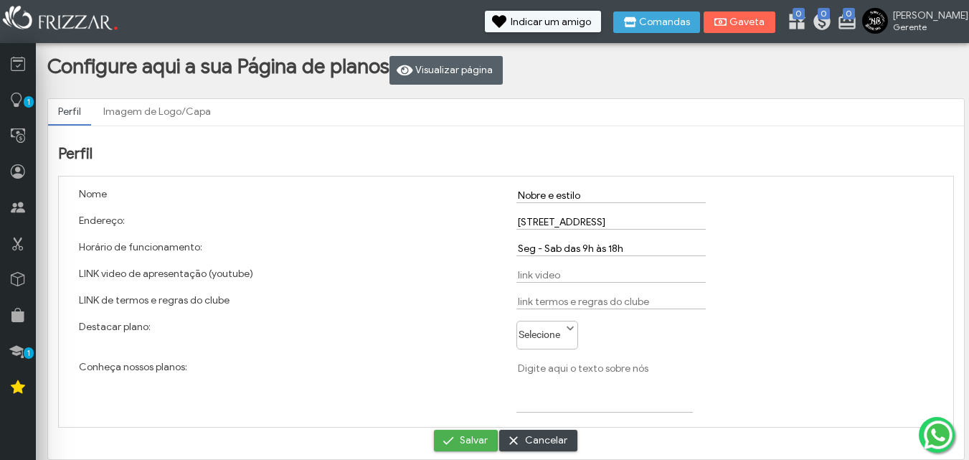
click at [450, 72] on span "Visualizar página" at bounding box center [453, 71] width 77 height 22
click at [168, 108] on link "Imagem de Logo/Capa" at bounding box center [157, 112] width 128 height 24
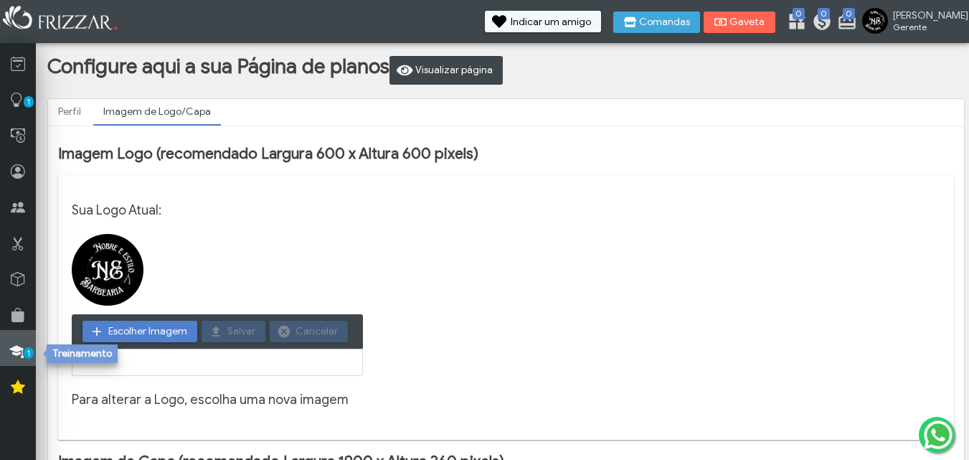
click at [25, 333] on link "1" at bounding box center [18, 348] width 36 height 36
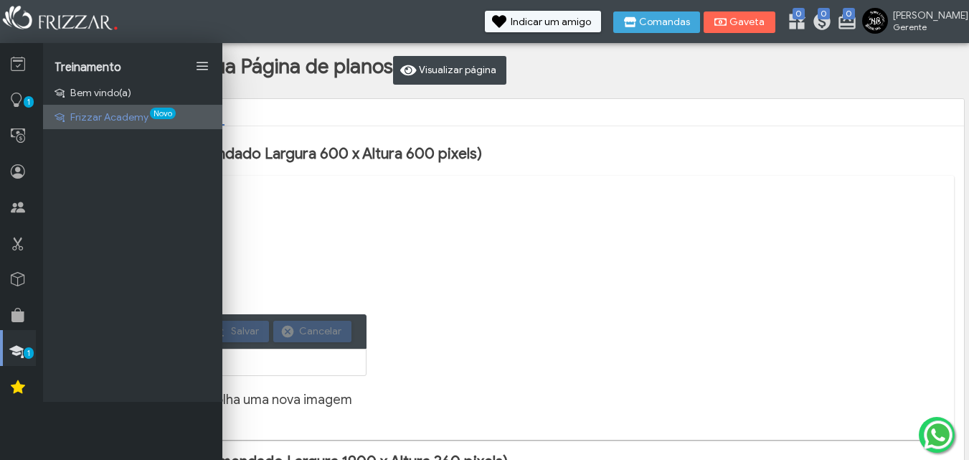
click at [125, 120] on span "Frizzar Academy" at bounding box center [109, 117] width 78 height 12
